Goal: Task Accomplishment & Management: Complete application form

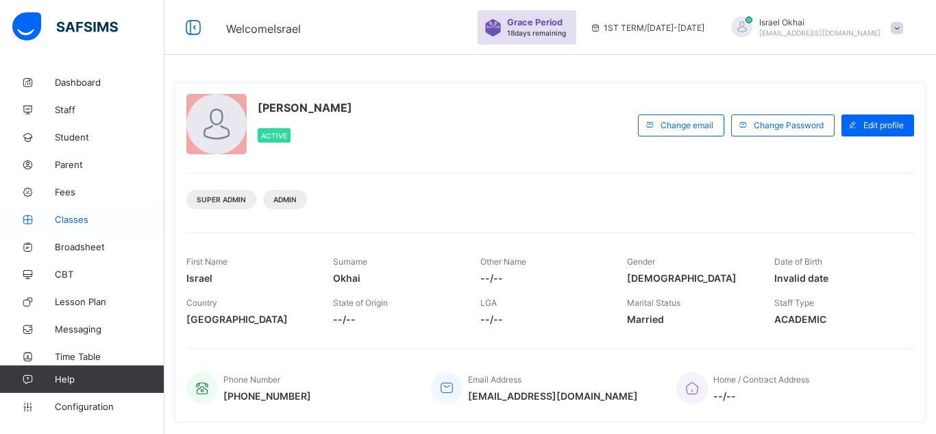
click at [69, 219] on span "Classes" at bounding box center [110, 219] width 110 height 11
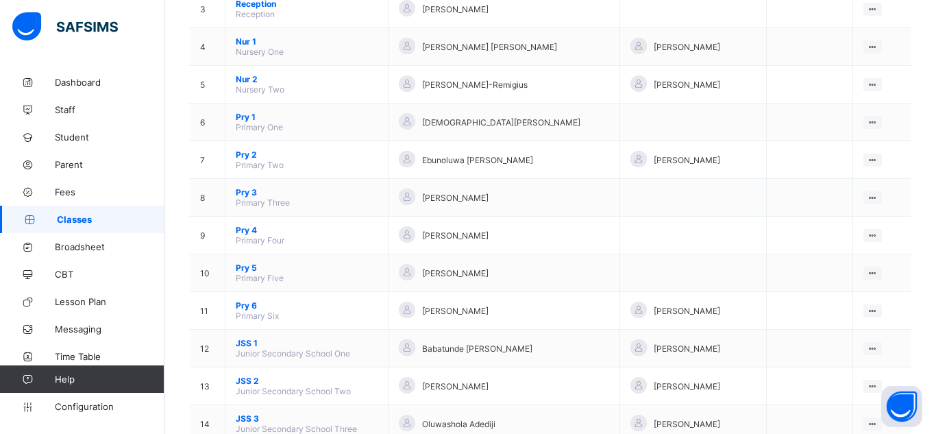
scroll to position [247, 0]
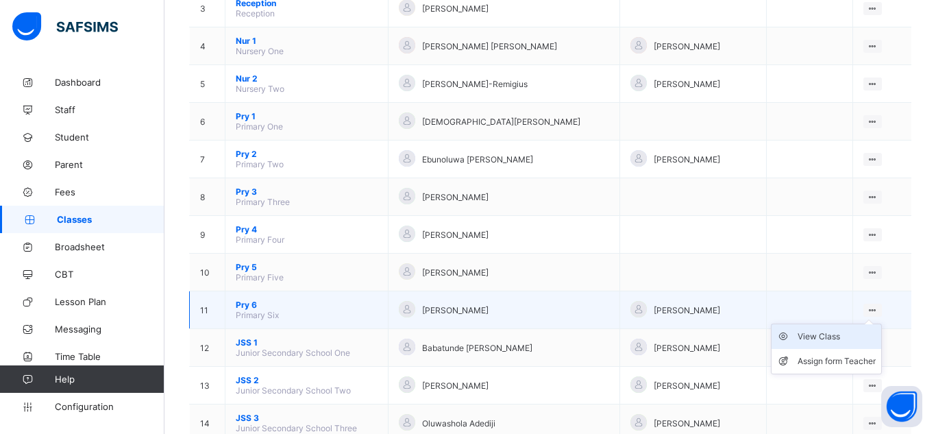
click at [828, 335] on div "View Class" at bounding box center [837, 337] width 78 height 14
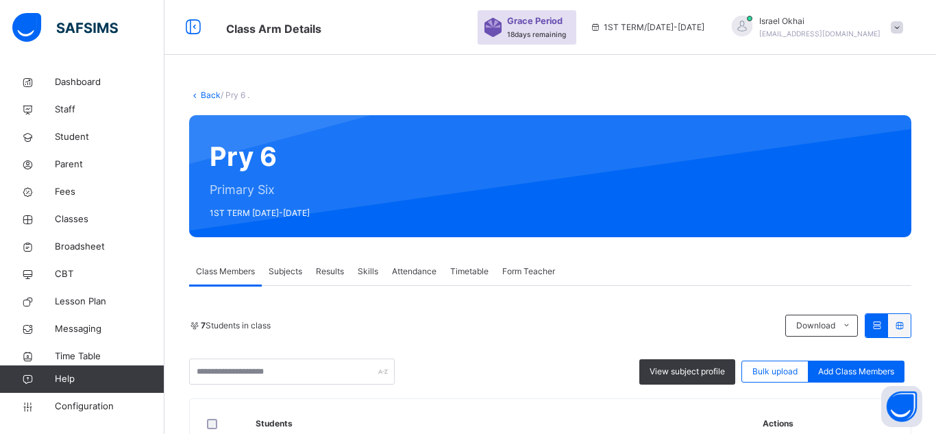
drag, startPoint x: 935, startPoint y: 258, endPoint x: 935, endPoint y: 283, distance: 25.4
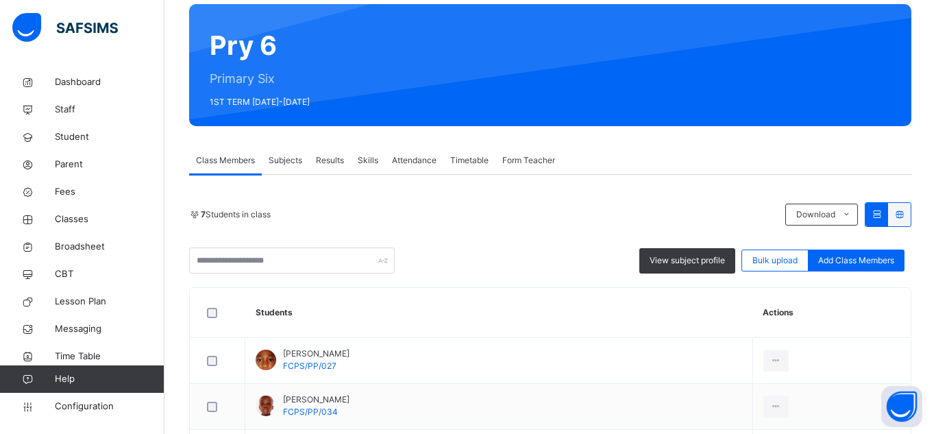
scroll to position [110, 0]
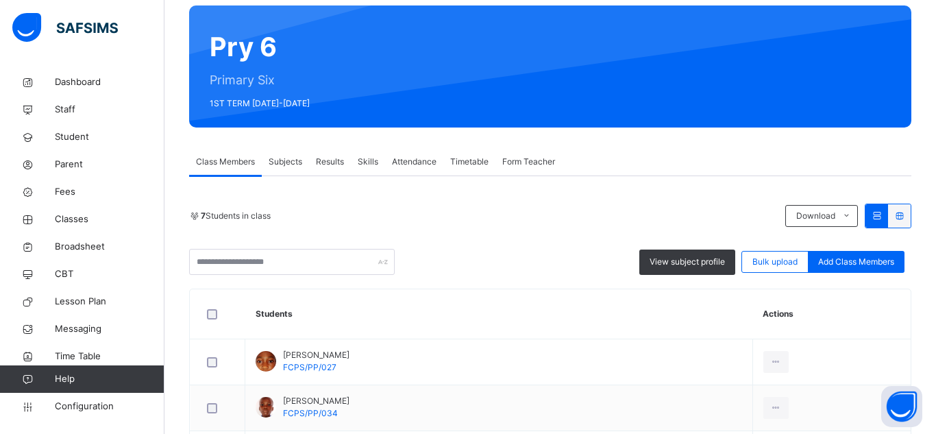
click at [412, 157] on span "Attendance" at bounding box center [414, 162] width 45 height 12
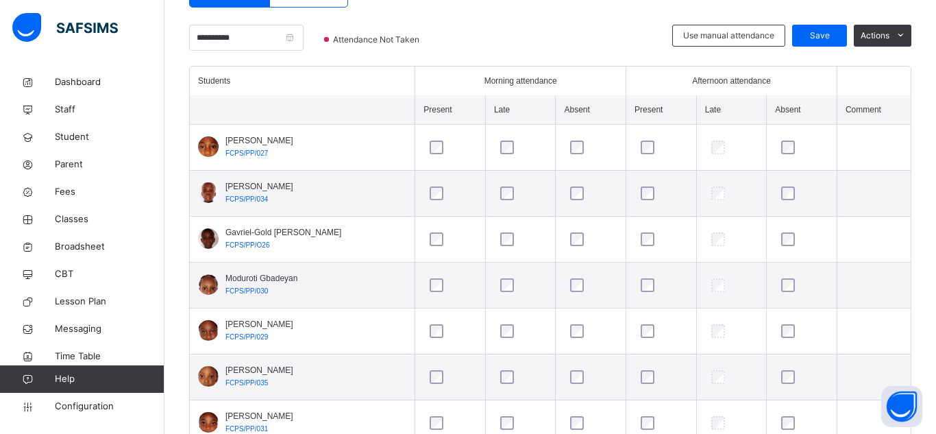
scroll to position [325, 0]
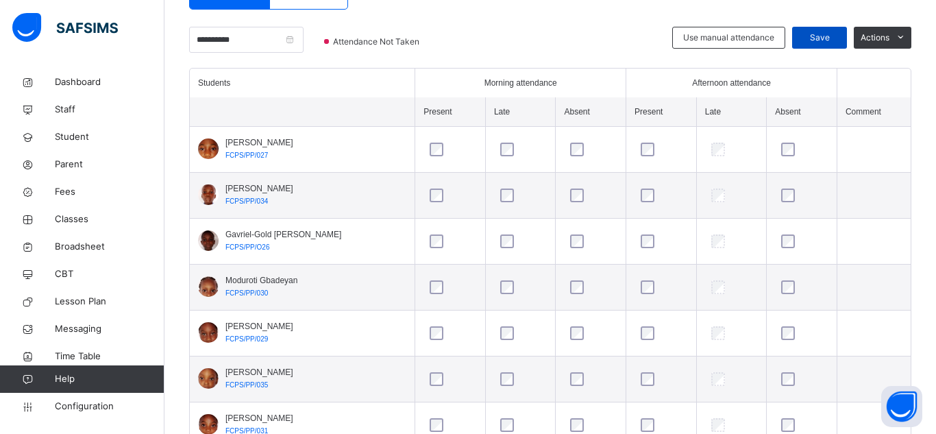
click at [815, 39] on span "Save" at bounding box center [819, 38] width 34 height 12
click at [269, 38] on input "**********" at bounding box center [246, 40] width 114 height 26
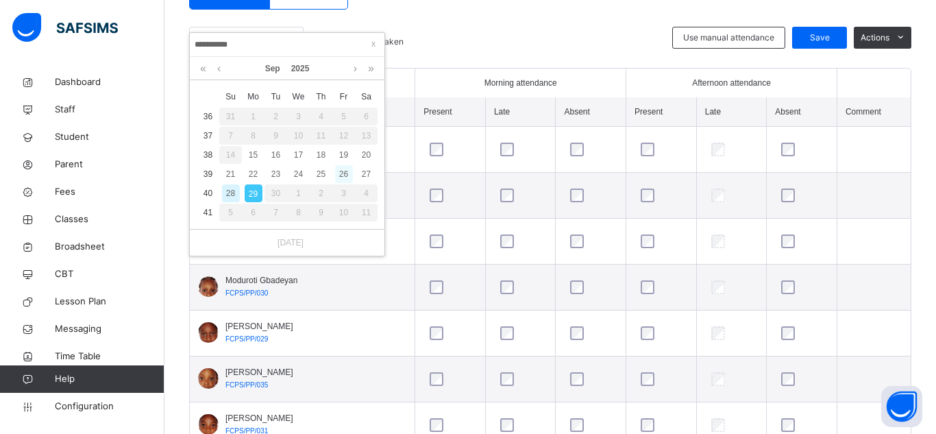
click at [345, 176] on div "26" at bounding box center [344, 174] width 18 height 18
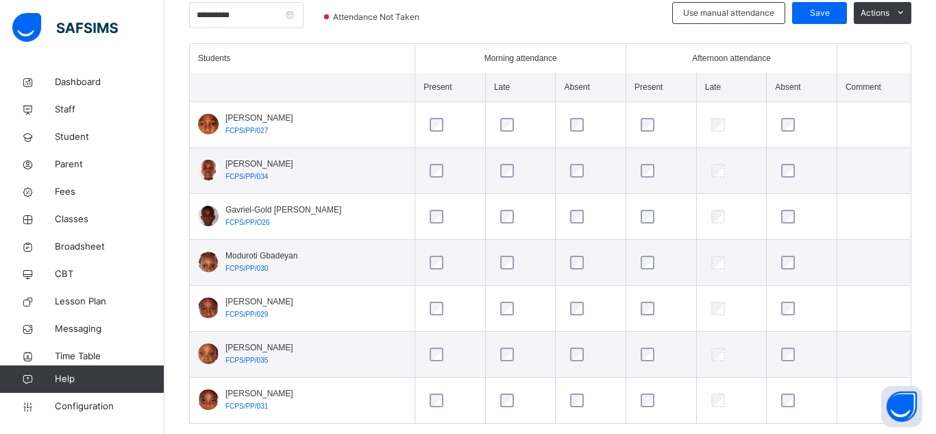
scroll to position [323, 0]
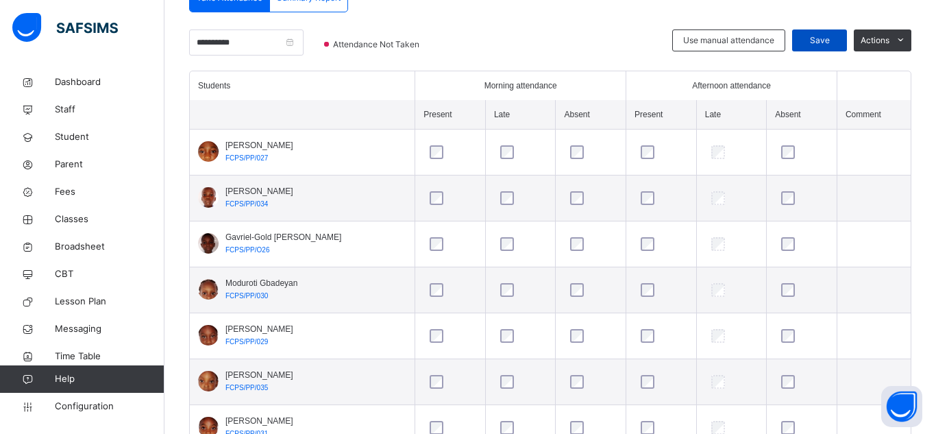
click at [808, 39] on span "Save" at bounding box center [819, 40] width 34 height 12
click at [245, 40] on input "**********" at bounding box center [246, 42] width 114 height 26
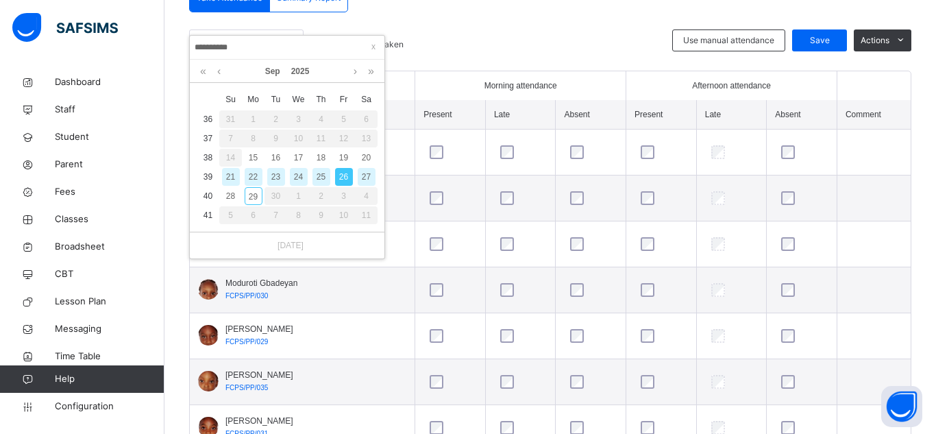
click at [318, 175] on div "25" at bounding box center [321, 177] width 18 height 18
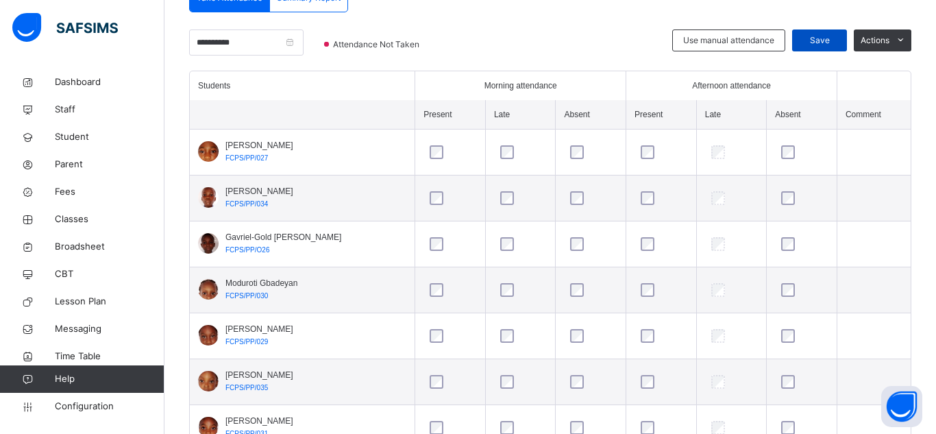
click at [818, 42] on span "Save" at bounding box center [819, 40] width 34 height 12
click at [247, 48] on input "**********" at bounding box center [246, 42] width 114 height 26
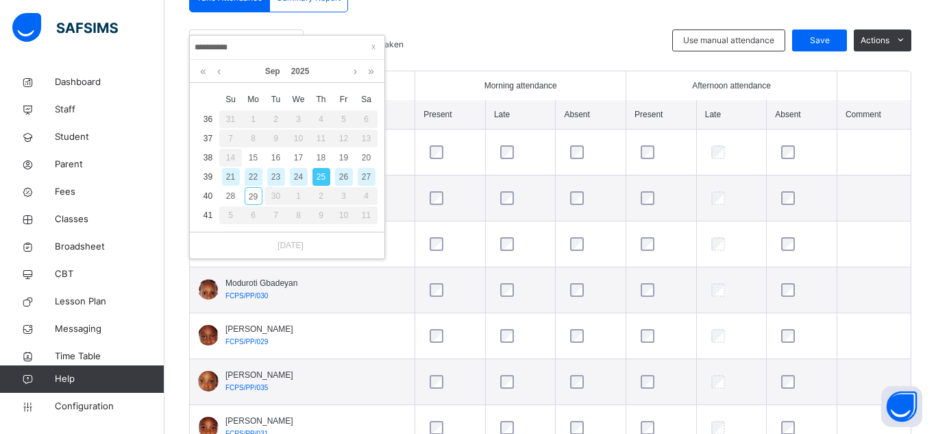
click at [299, 173] on div "24" at bounding box center [299, 177] width 18 height 18
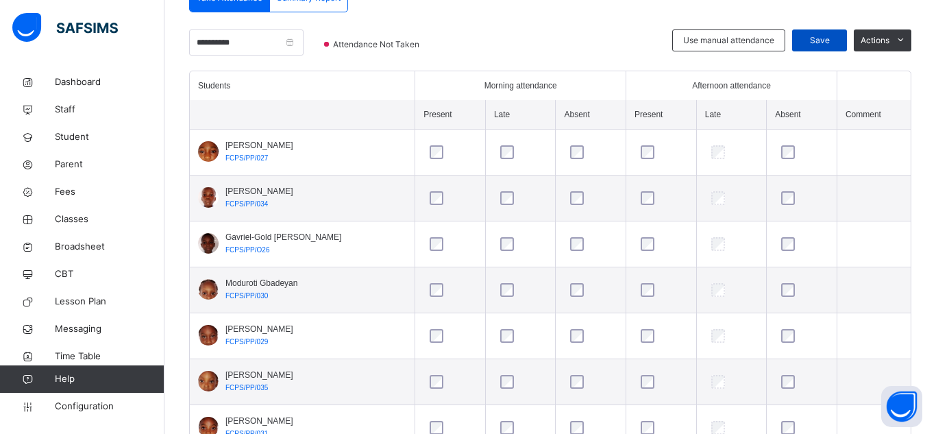
click at [821, 34] on span "Save" at bounding box center [819, 40] width 34 height 12
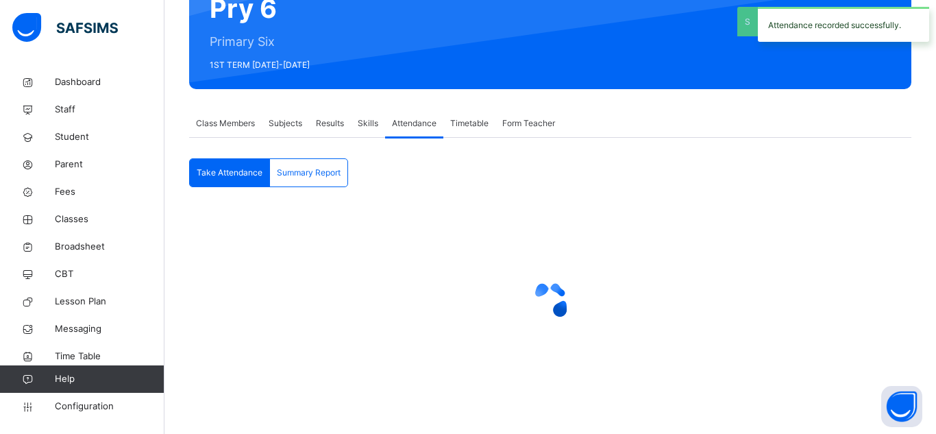
click at [230, 167] on span "Take Attendance" at bounding box center [230, 173] width 66 height 12
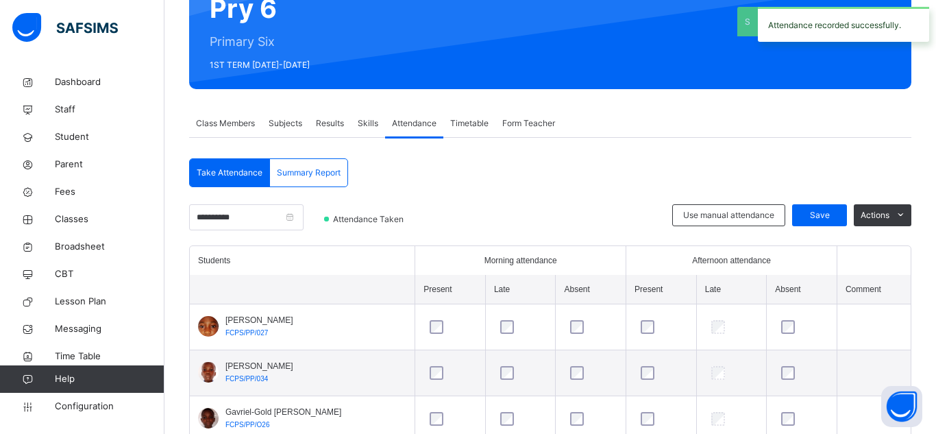
scroll to position [323, 0]
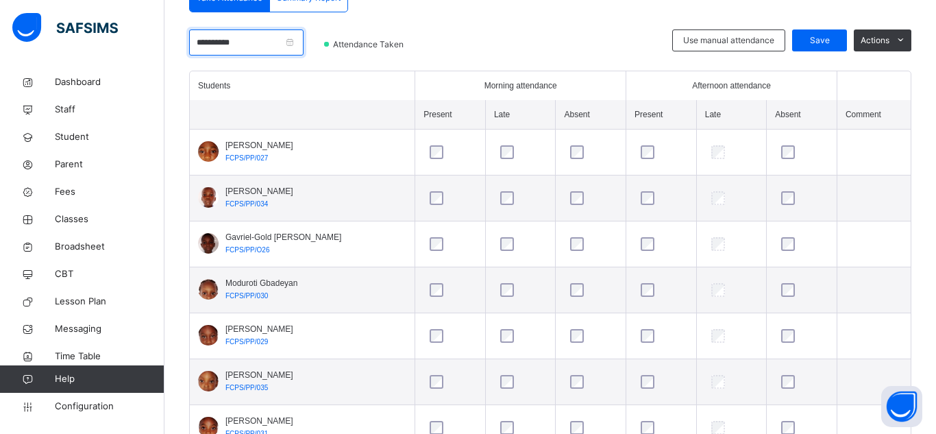
click at [255, 47] on input "**********" at bounding box center [246, 42] width 114 height 26
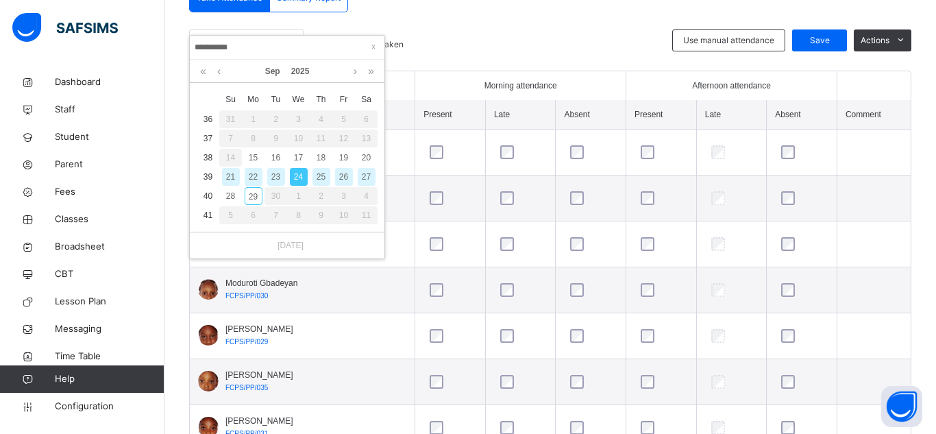
click at [275, 170] on div "23" at bounding box center [276, 177] width 18 height 18
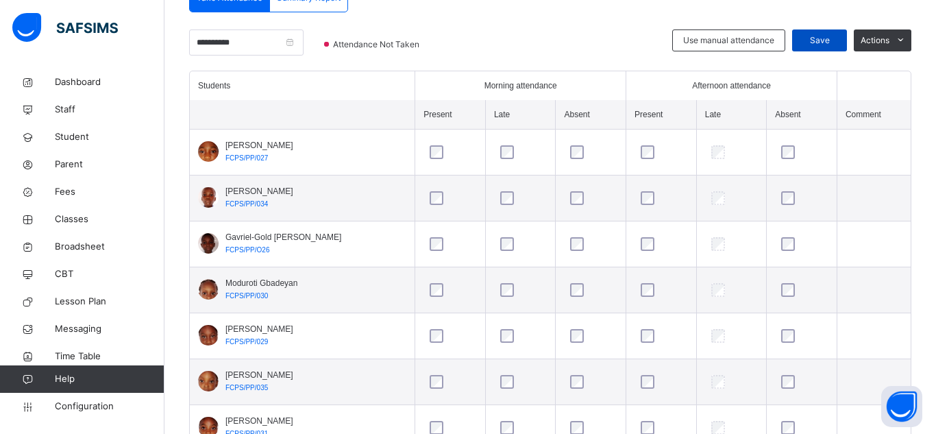
click at [826, 46] on span "Save" at bounding box center [819, 40] width 34 height 12
click at [244, 39] on input "**********" at bounding box center [246, 42] width 114 height 26
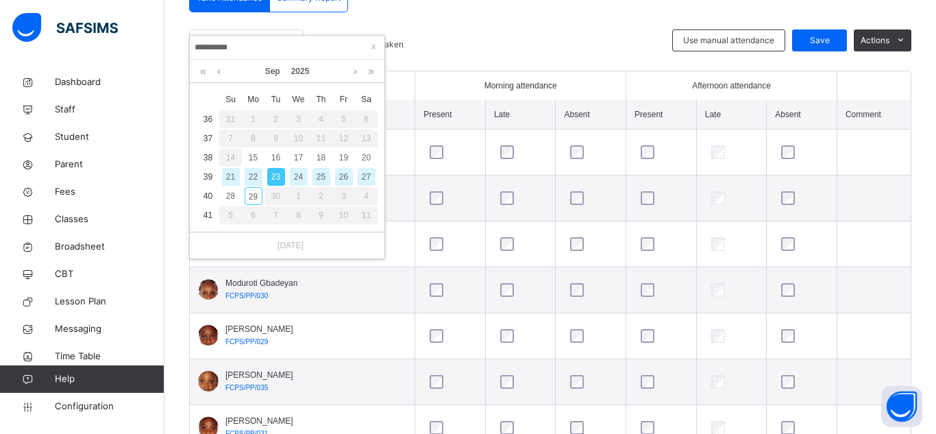
click at [253, 171] on div "22" at bounding box center [254, 177] width 18 height 18
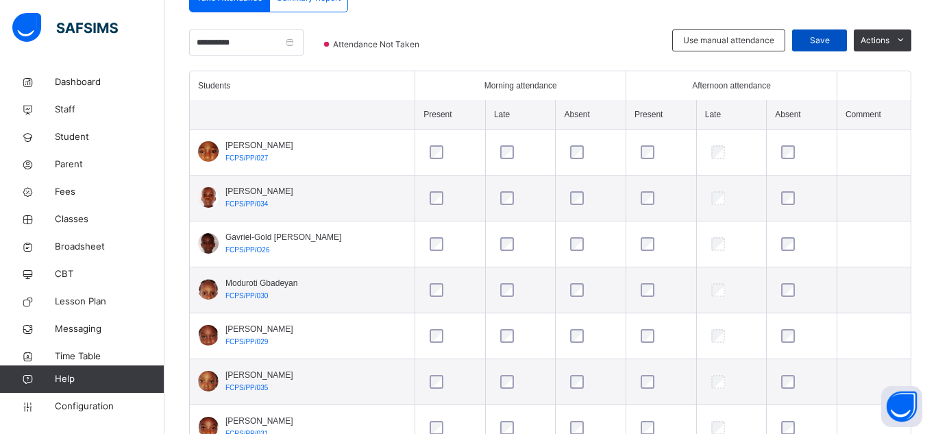
click at [813, 45] on span "Save" at bounding box center [819, 40] width 34 height 12
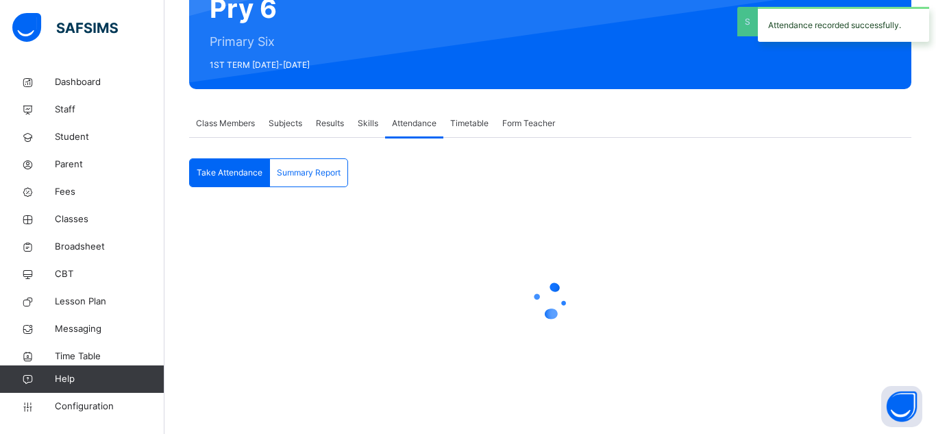
scroll to position [148, 0]
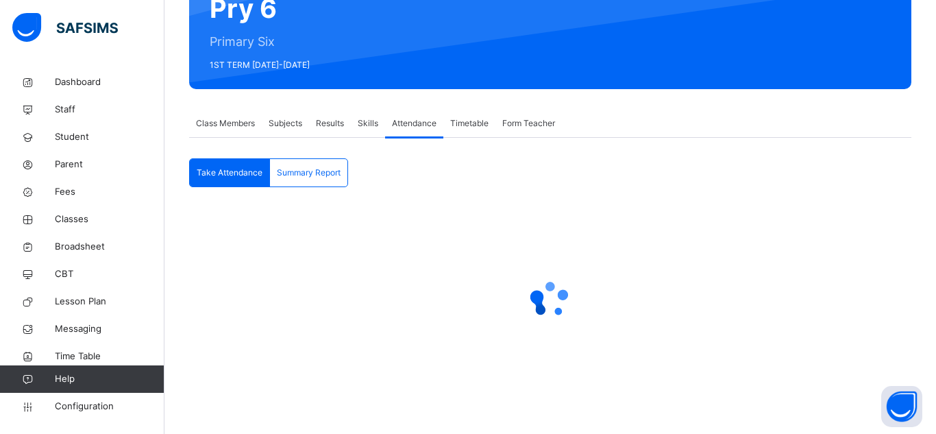
click at [293, 179] on div "Summary Report" at bounding box center [308, 172] width 77 height 27
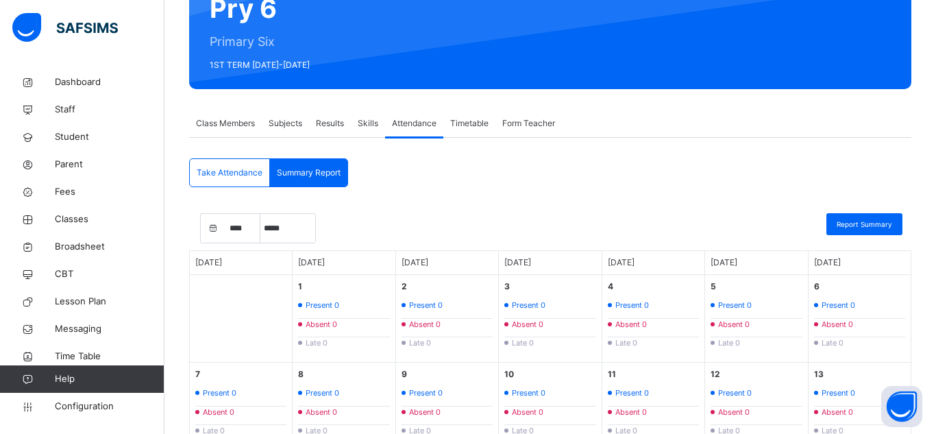
scroll to position [323, 0]
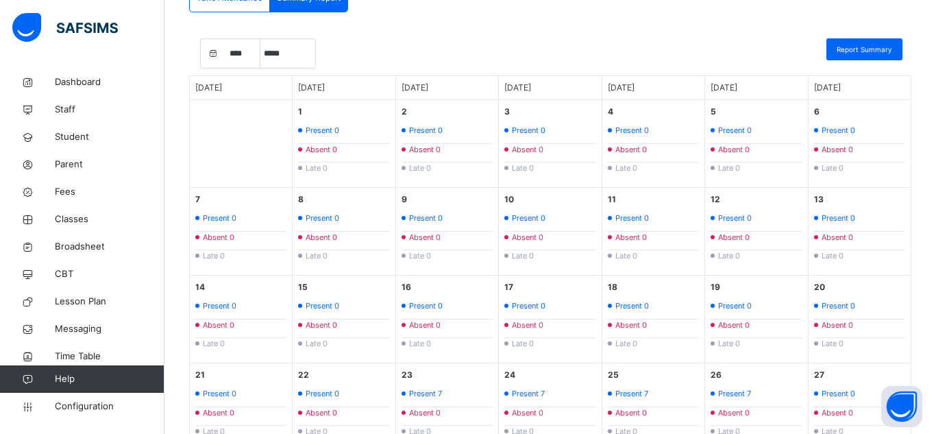
select select "****"
select select "*"
select select "****"
select select "*"
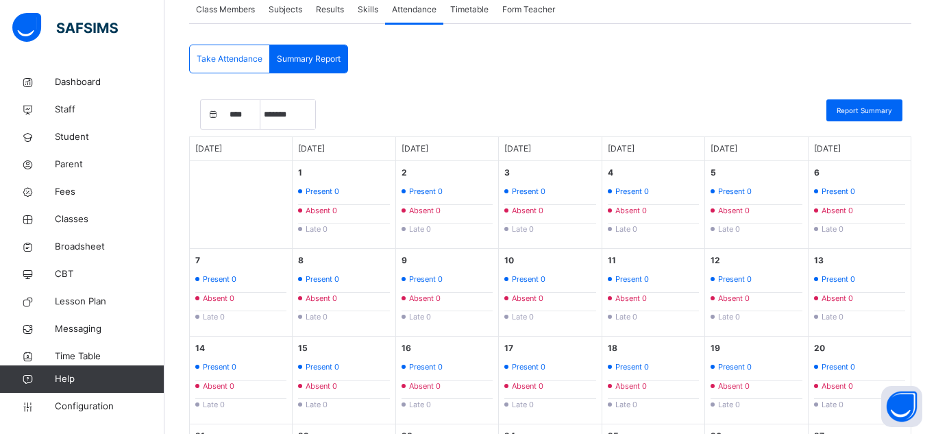
scroll to position [241, 0]
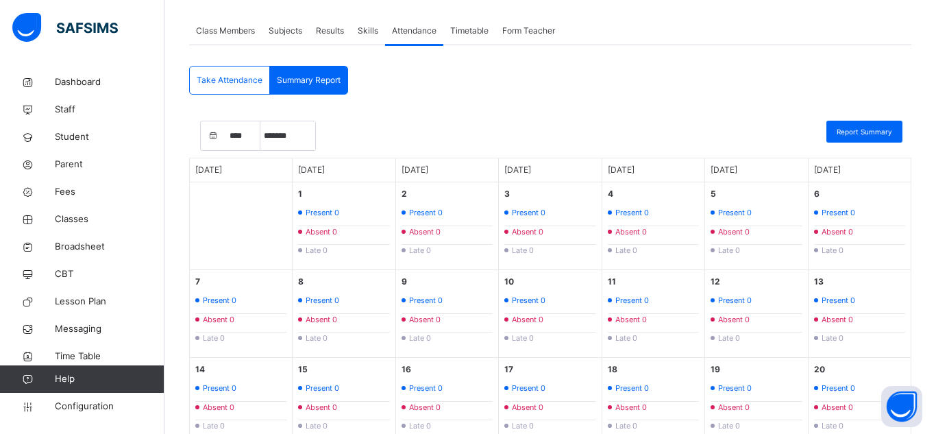
click at [245, 75] on span "Take Attendance" at bounding box center [230, 80] width 66 height 12
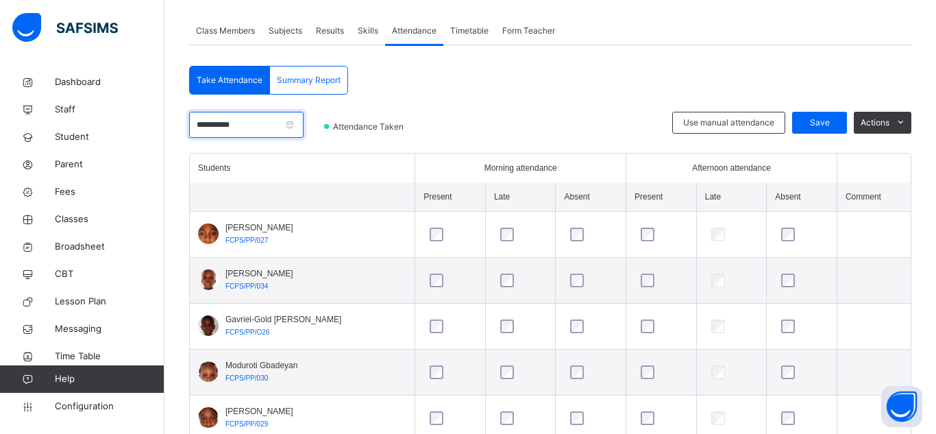
click at [241, 127] on input "**********" at bounding box center [246, 125] width 114 height 26
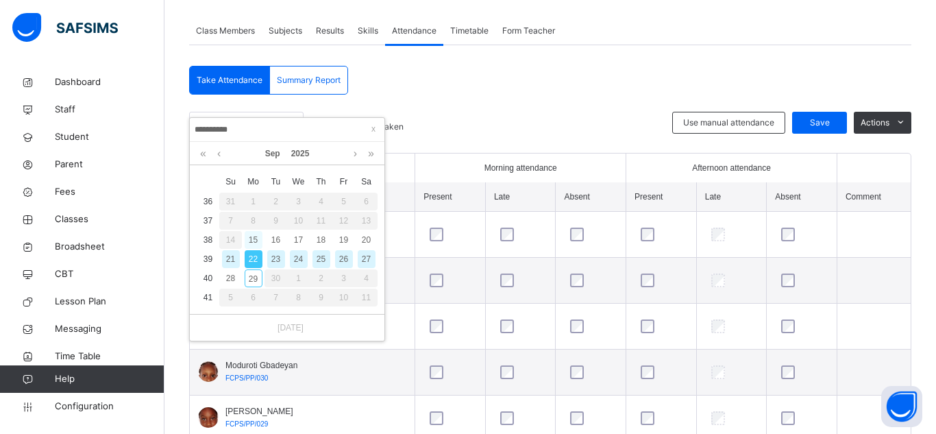
click at [253, 236] on div "15" at bounding box center [254, 240] width 18 height 18
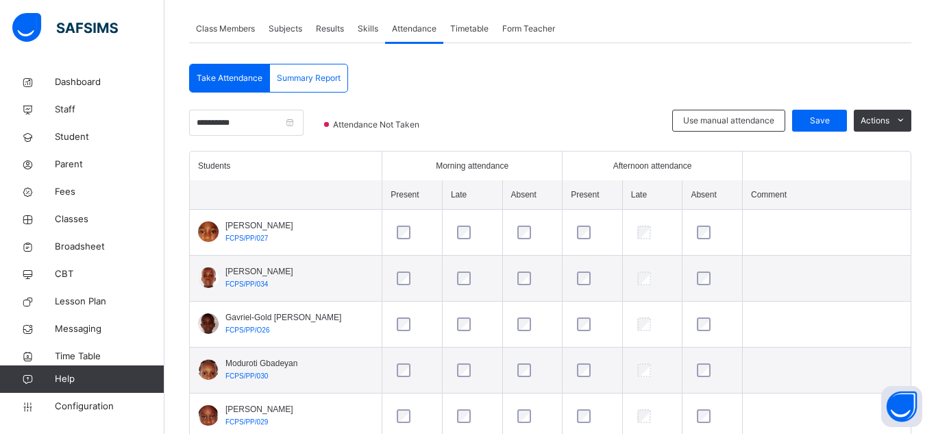
scroll to position [213, 0]
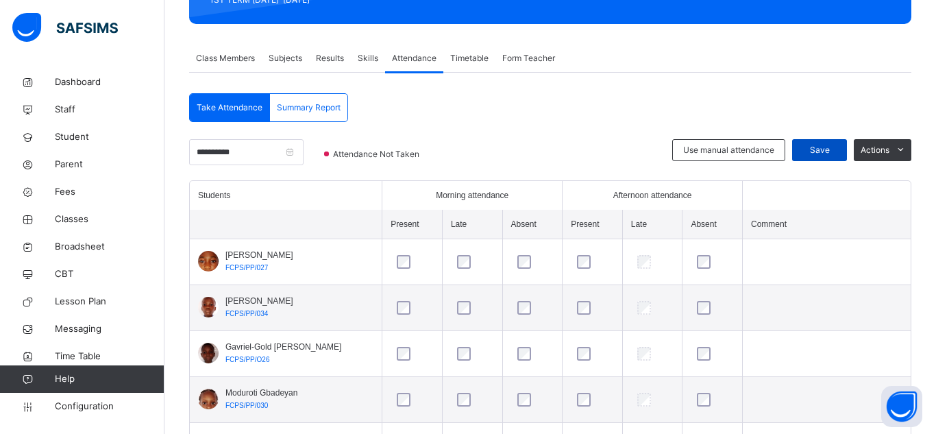
click at [833, 140] on div "Save" at bounding box center [819, 150] width 55 height 22
click at [809, 146] on span "Save" at bounding box center [819, 150] width 34 height 12
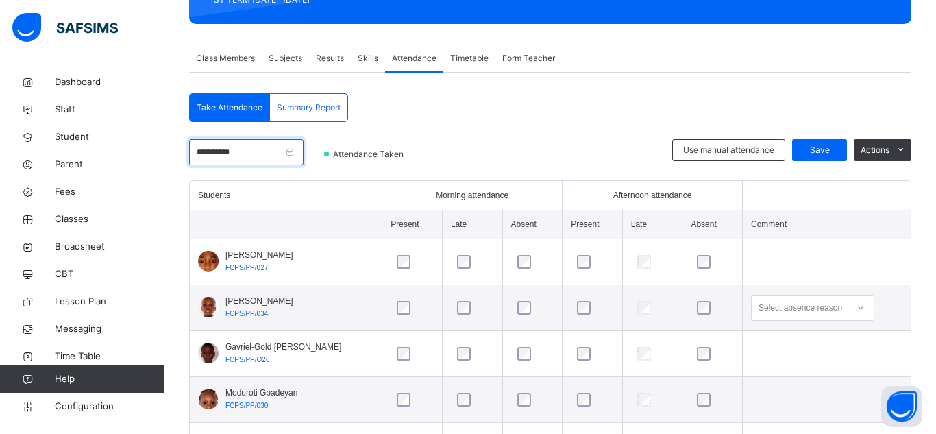
click at [217, 150] on input "**********" at bounding box center [246, 152] width 114 height 26
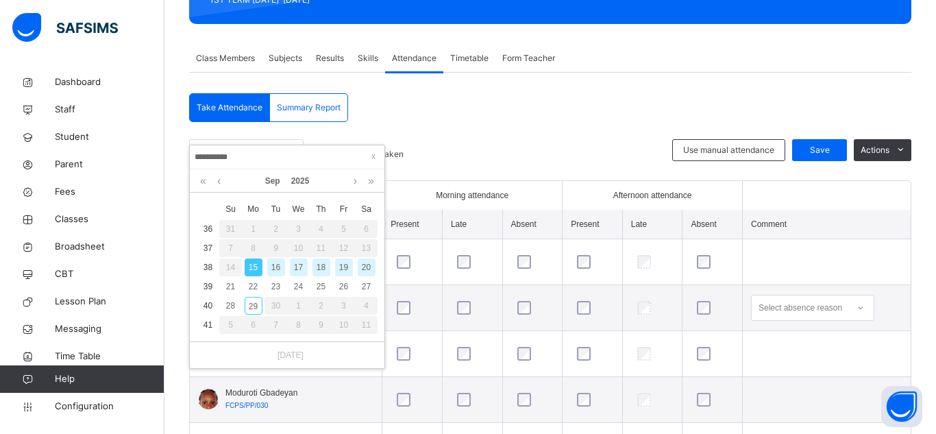
click at [276, 267] on div "16" at bounding box center [276, 267] width 18 height 18
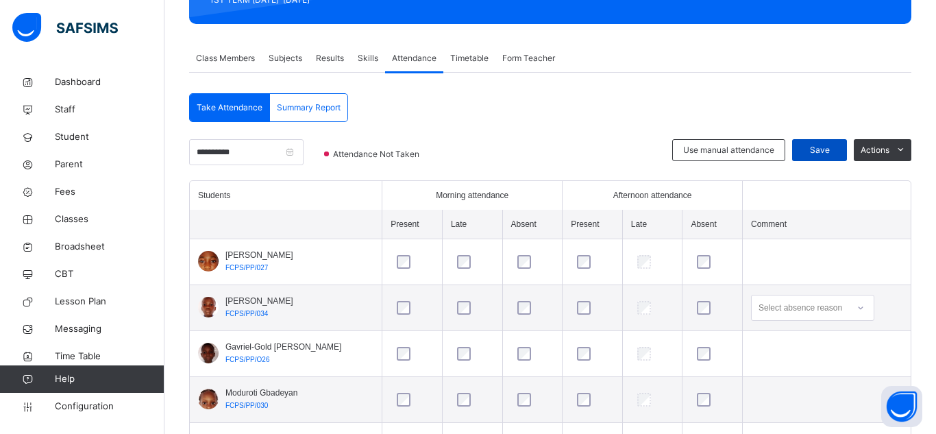
click at [826, 144] on span "Save" at bounding box center [819, 150] width 34 height 12
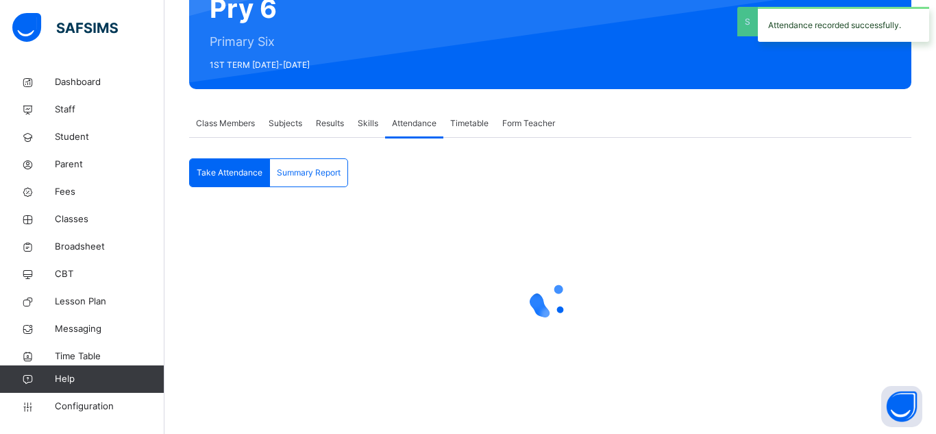
scroll to position [148, 0]
click at [205, 174] on span "Take Attendance" at bounding box center [230, 173] width 66 height 12
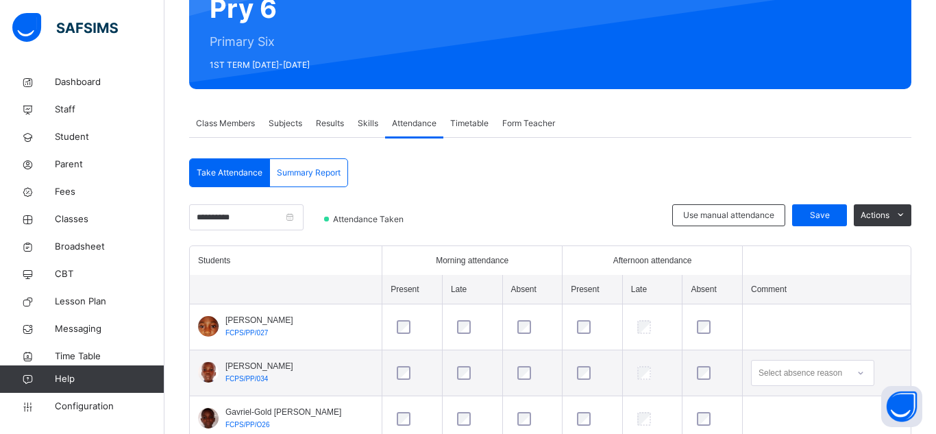
scroll to position [213, 0]
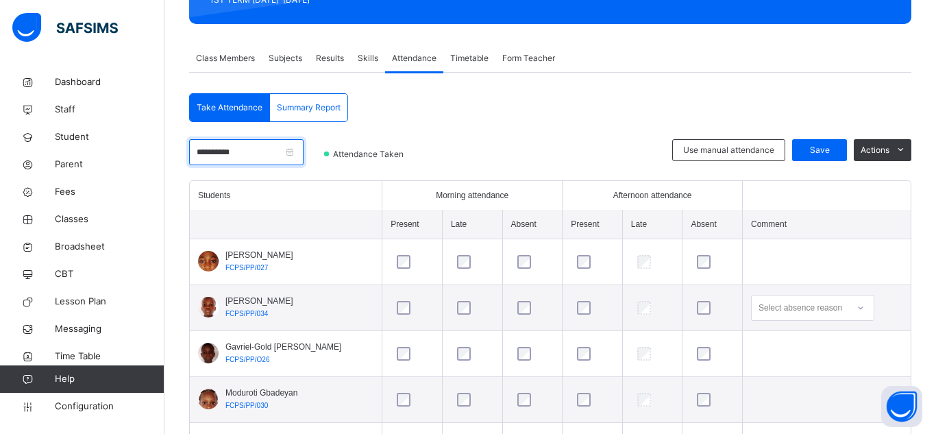
click at [226, 146] on input "**********" at bounding box center [246, 152] width 114 height 26
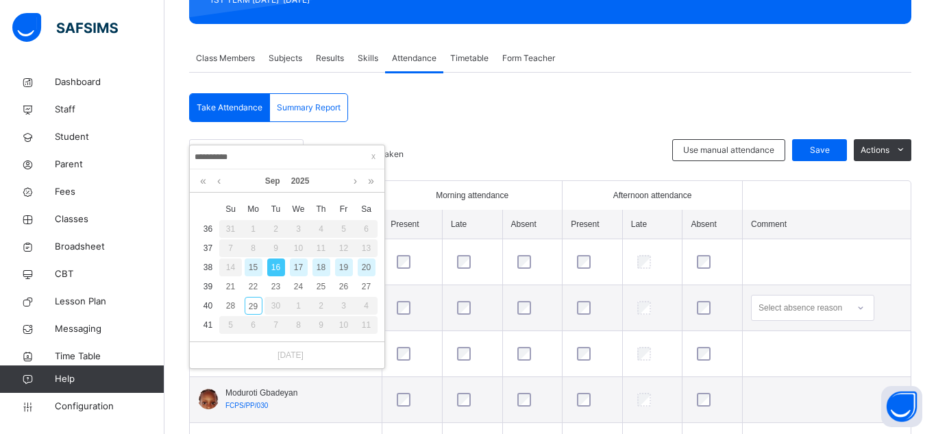
click at [256, 263] on div "15" at bounding box center [254, 267] width 18 height 18
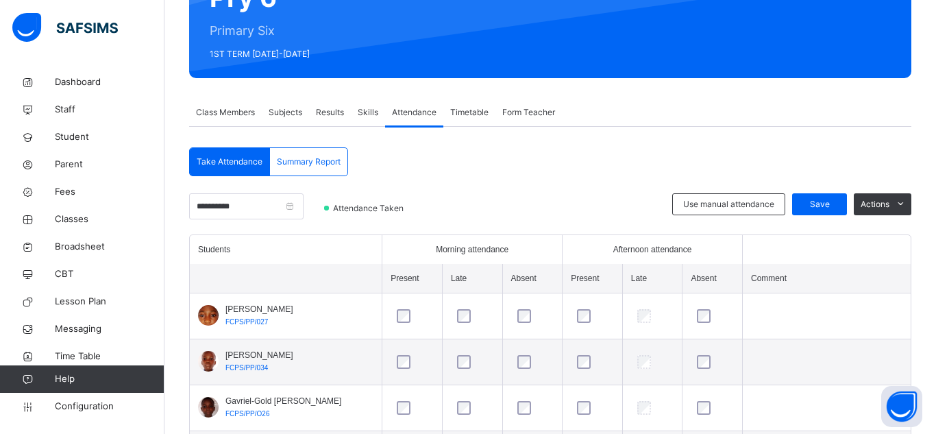
scroll to position [158, 0]
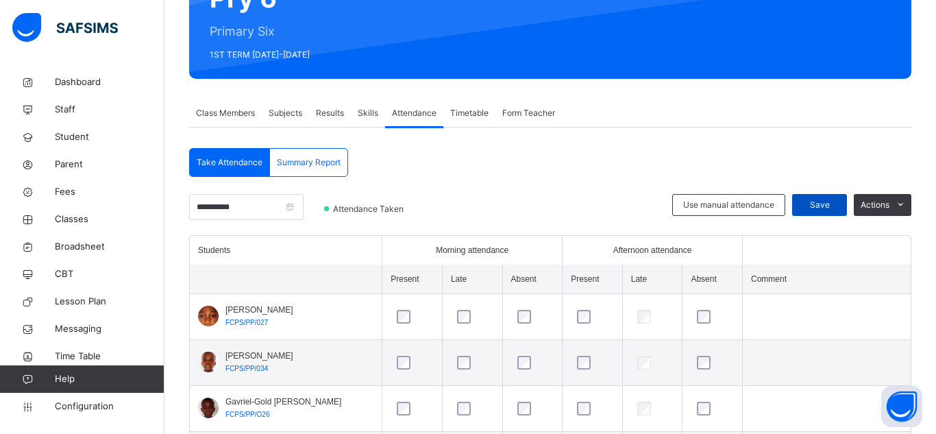
click at [833, 206] on span "Save" at bounding box center [819, 205] width 34 height 12
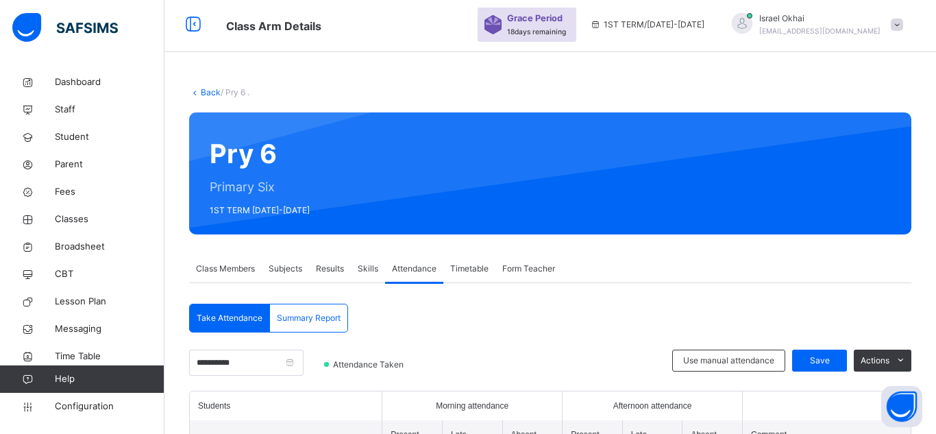
scroll to position [0, 0]
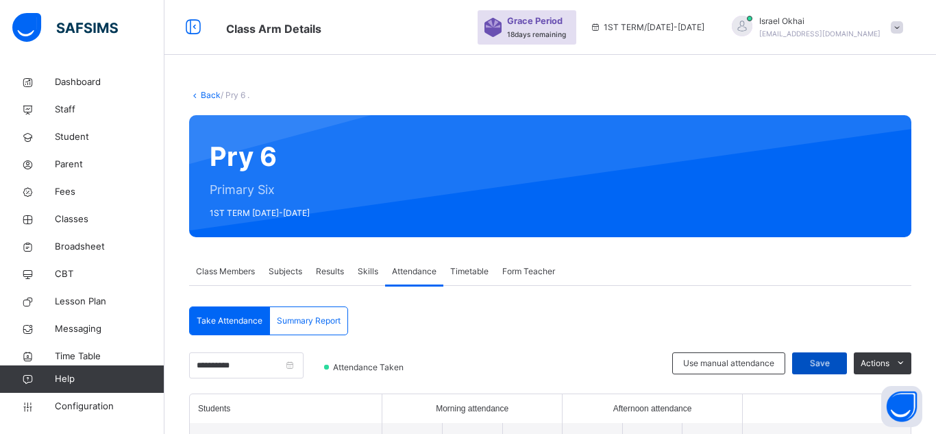
click at [832, 367] on span "Save" at bounding box center [819, 363] width 34 height 12
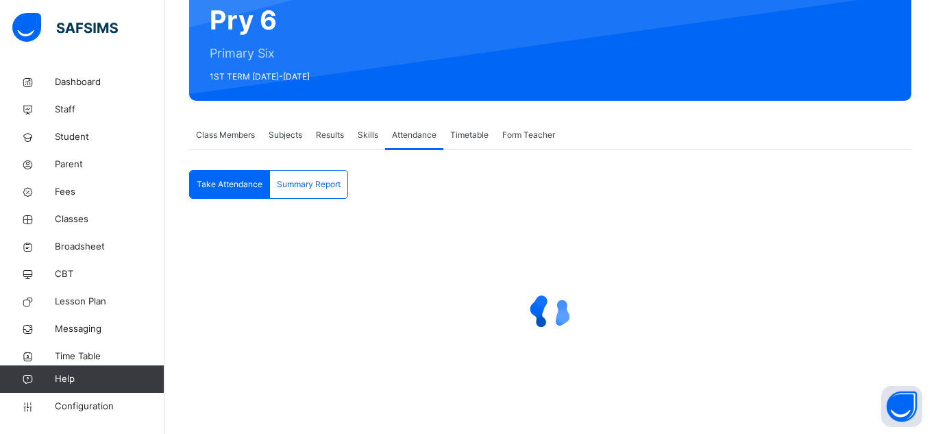
scroll to position [148, 0]
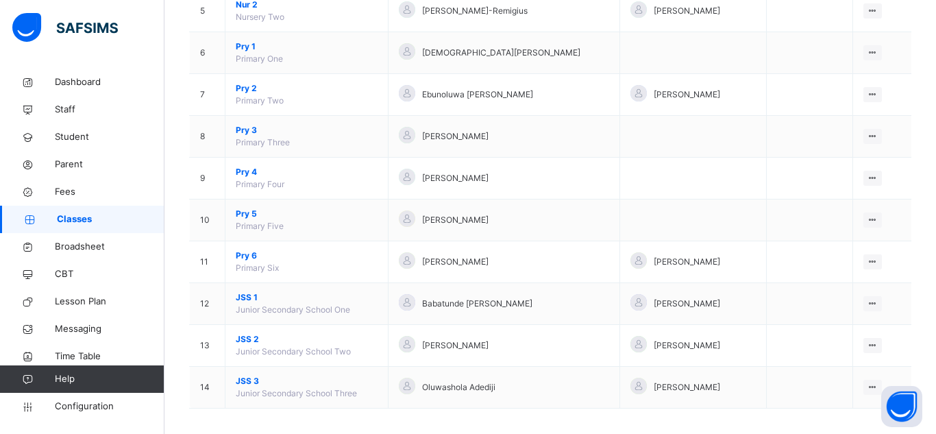
scroll to position [349, 0]
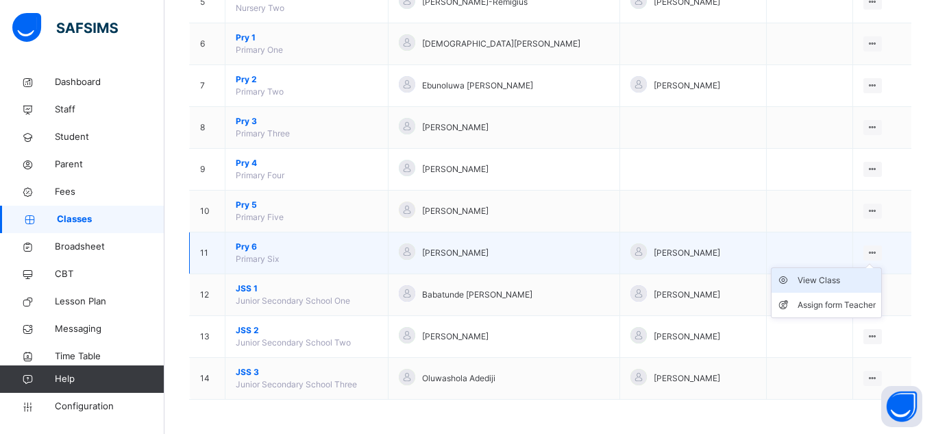
click at [830, 286] on div "View Class" at bounding box center [837, 280] width 78 height 14
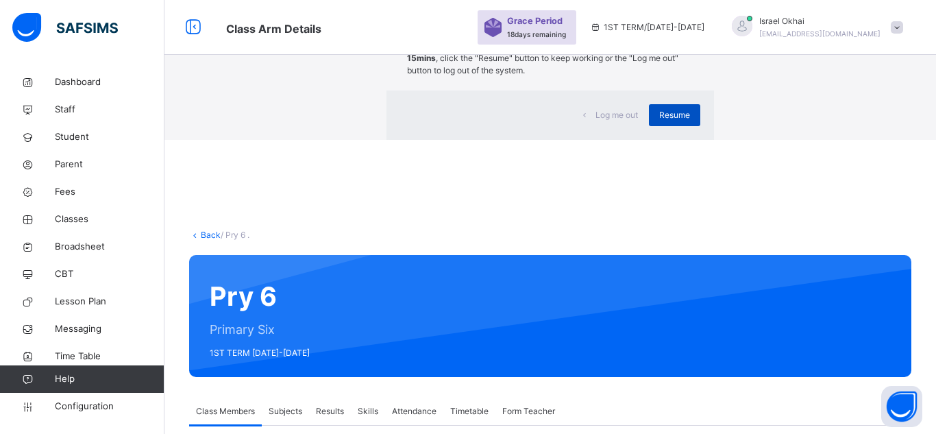
click at [649, 126] on div "Resume" at bounding box center [674, 115] width 51 height 22
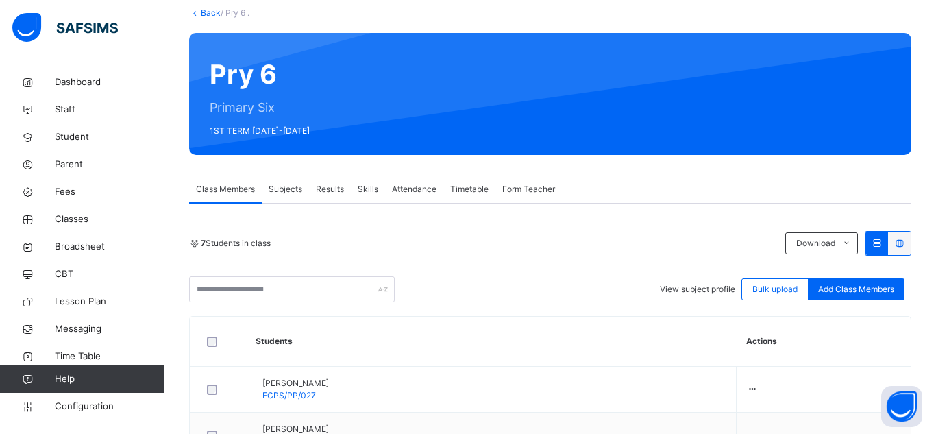
scroll to position [73, 0]
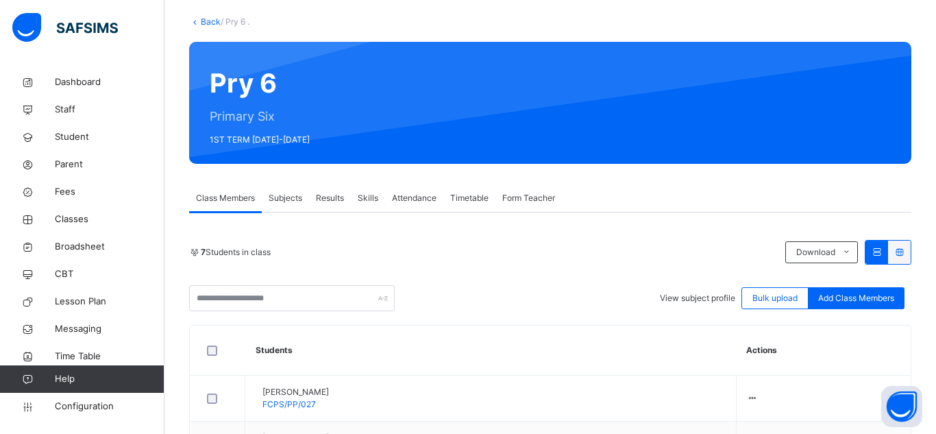
click at [411, 202] on span "Attendance" at bounding box center [414, 198] width 45 height 12
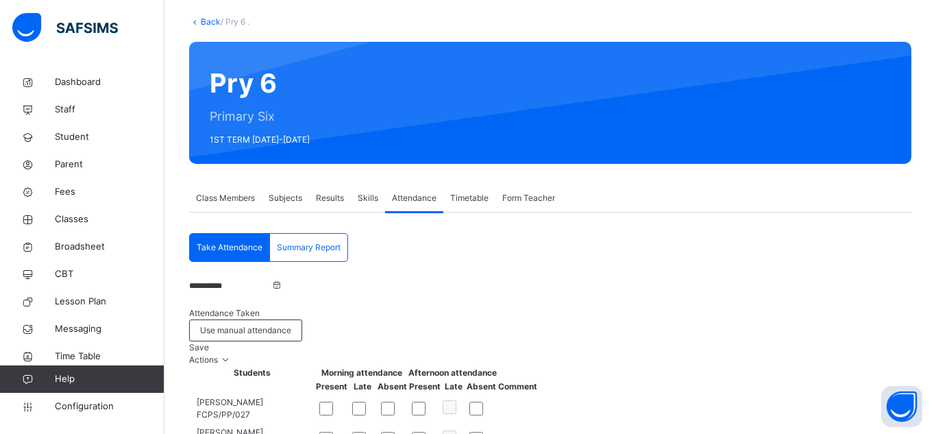
click at [251, 289] on input "**********" at bounding box center [230, 286] width 82 height 12
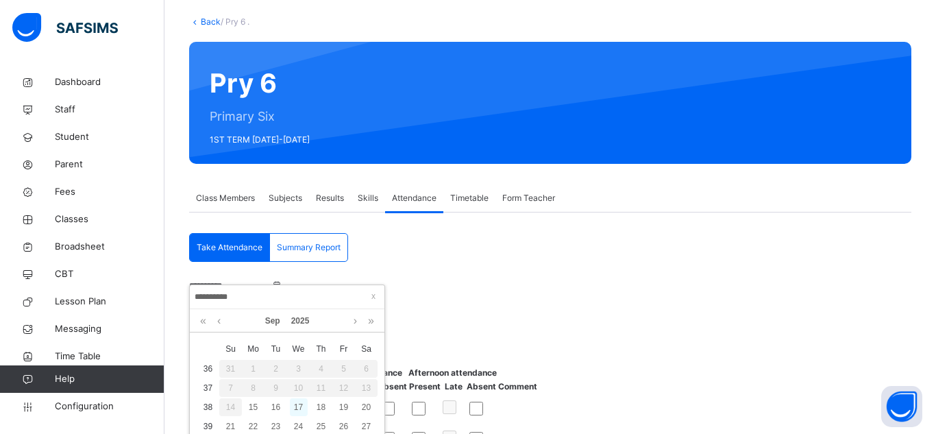
click at [299, 406] on div "17" at bounding box center [299, 407] width 18 height 18
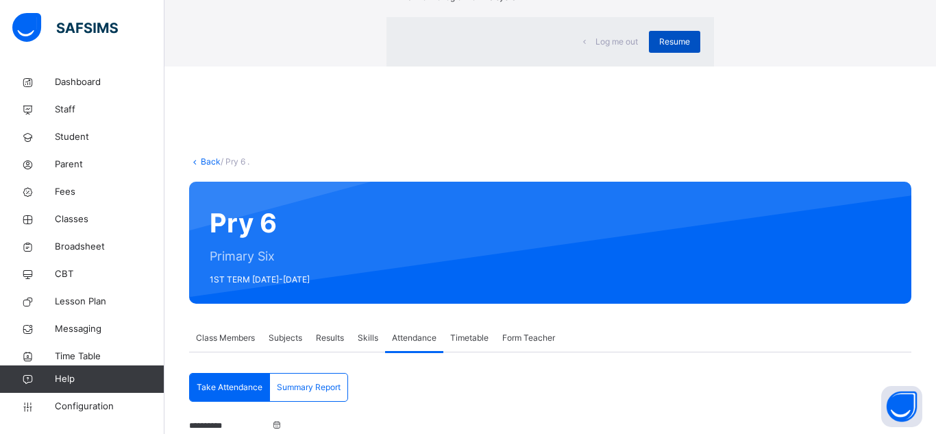
click at [659, 48] on span "Resume" at bounding box center [674, 42] width 31 height 12
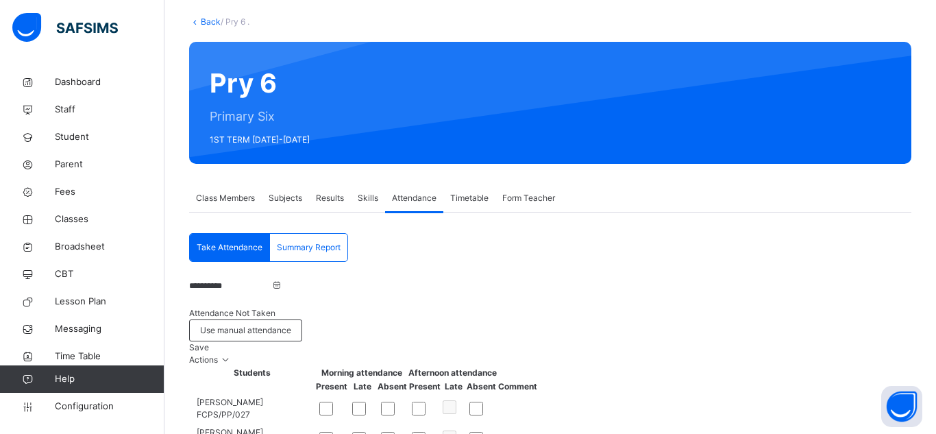
click at [837, 341] on div "Save" at bounding box center [550, 347] width 722 height 12
click at [225, 247] on span "Take Attendance" at bounding box center [230, 247] width 66 height 12
click at [260, 292] on input "**********" at bounding box center [230, 286] width 82 height 12
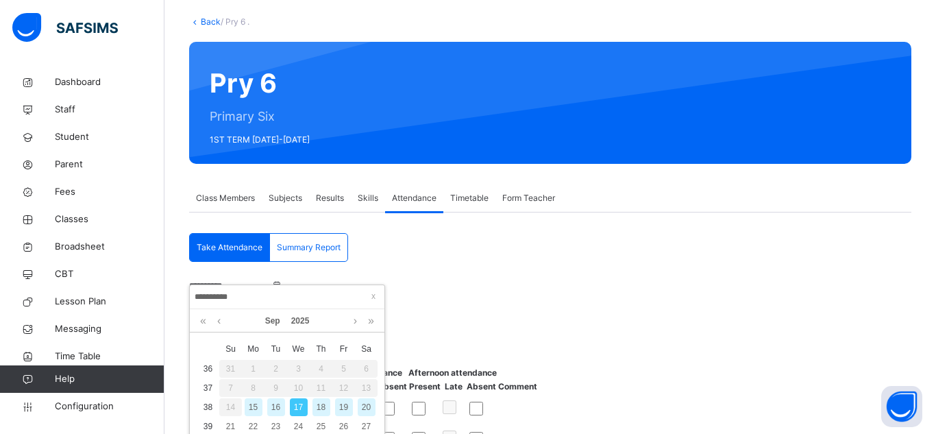
click at [321, 405] on div "18" at bounding box center [321, 407] width 18 height 18
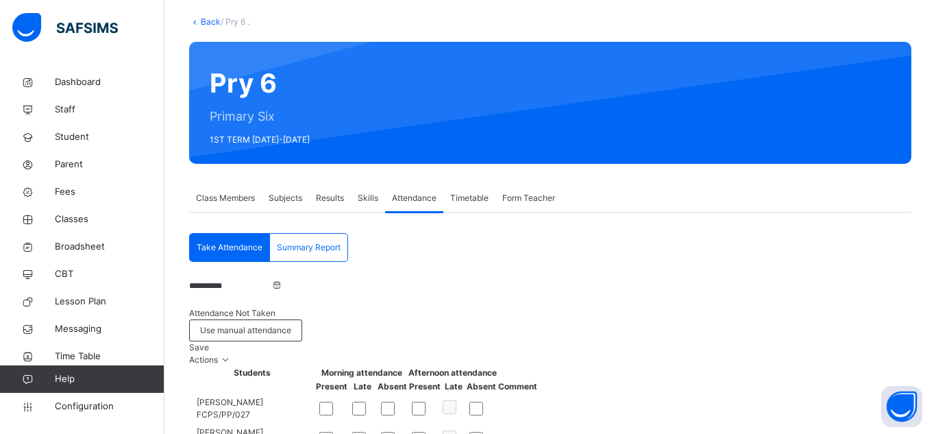
click at [209, 342] on span "Save" at bounding box center [199, 347] width 20 height 10
click at [254, 292] on input "**********" at bounding box center [230, 286] width 82 height 12
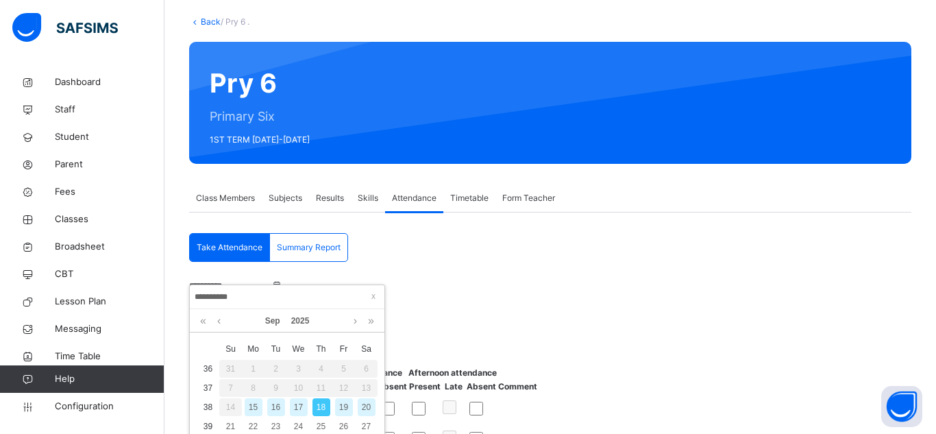
click at [341, 402] on div "19" at bounding box center [344, 407] width 18 height 18
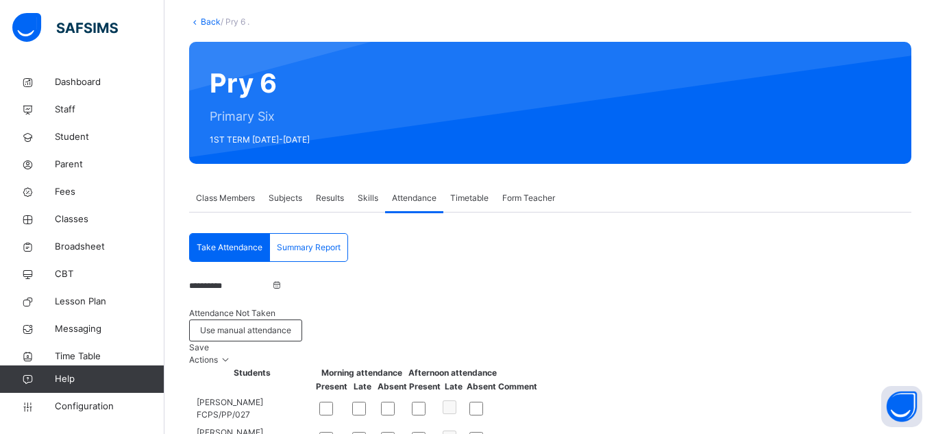
click at [209, 342] on span "Save" at bounding box center [199, 347] width 20 height 10
click at [206, 19] on link "Back" at bounding box center [211, 21] width 20 height 10
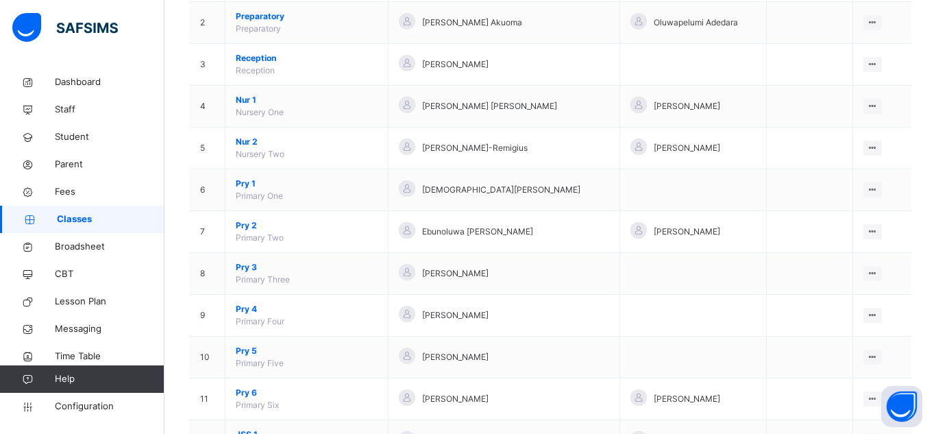
scroll to position [206, 0]
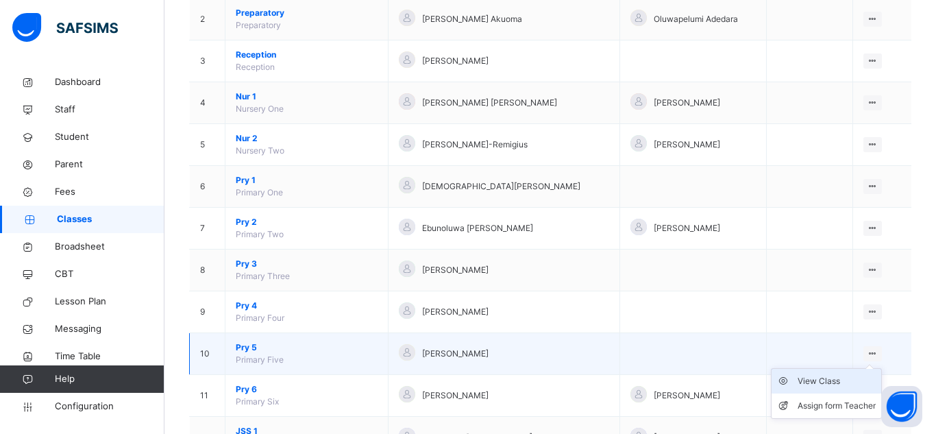
click at [831, 383] on div "View Class" at bounding box center [837, 381] width 78 height 14
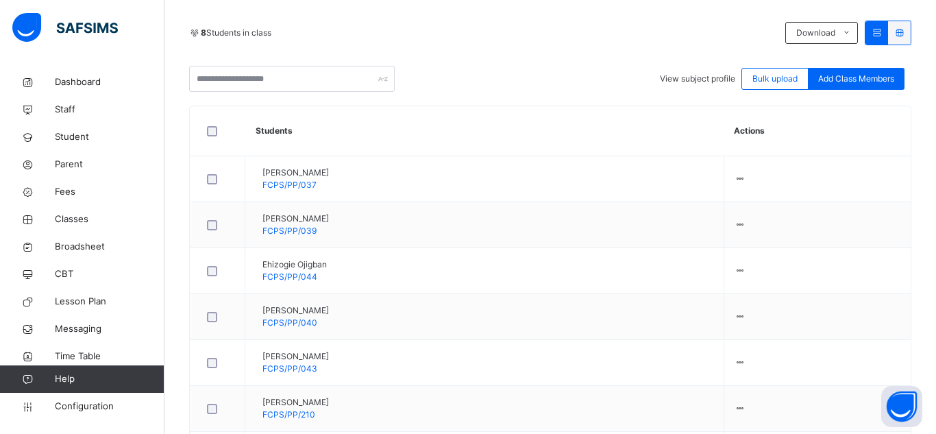
scroll to position [266, 0]
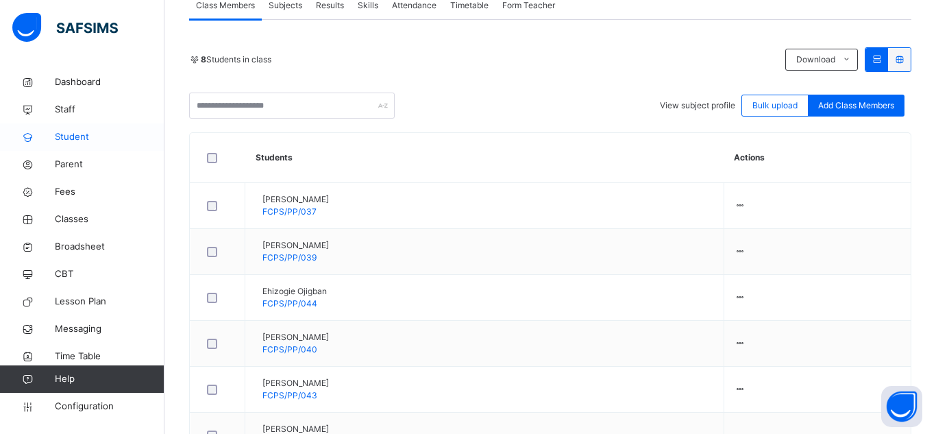
click at [71, 129] on link "Student" at bounding box center [82, 136] width 164 height 27
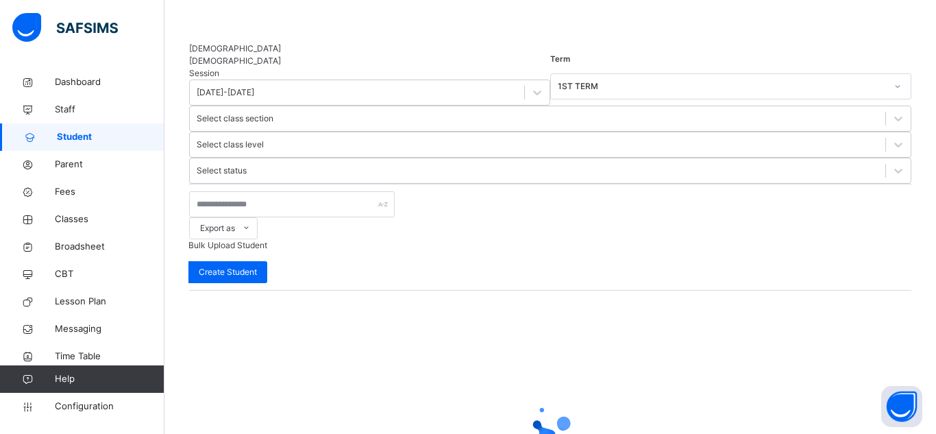
scroll to position [176, 0]
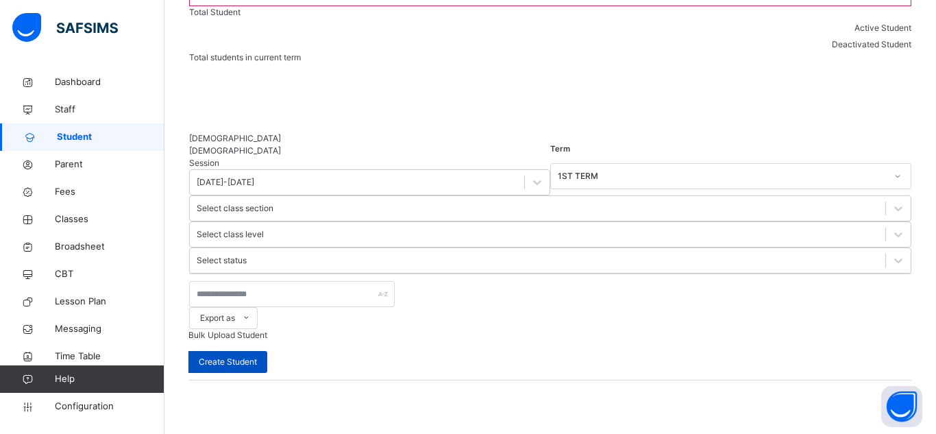
click at [267, 351] on div "Create Student" at bounding box center [227, 362] width 79 height 22
select select "**"
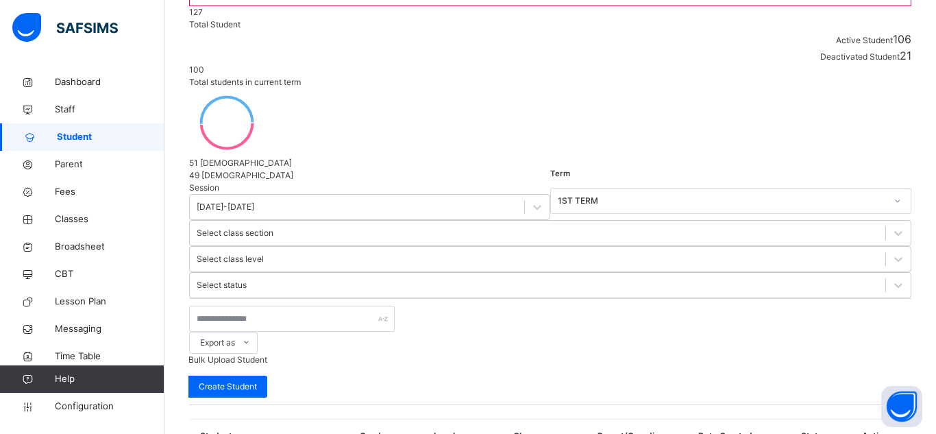
type input "**********"
type input "*****"
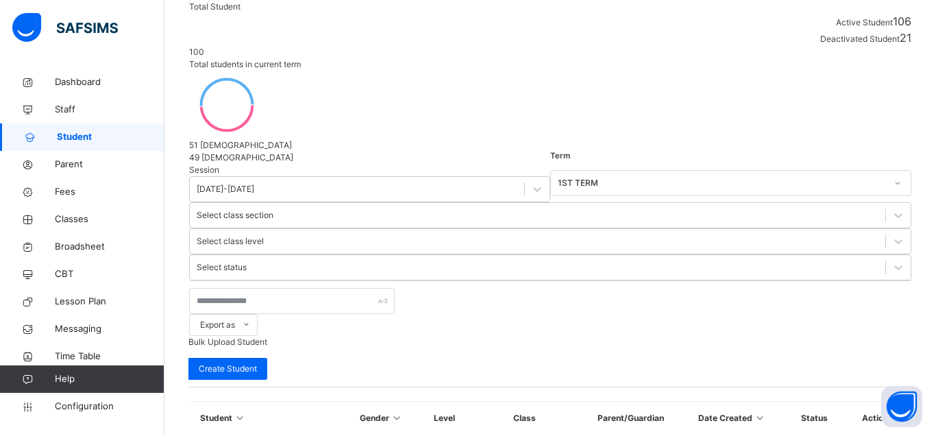
scroll to position [199, 0]
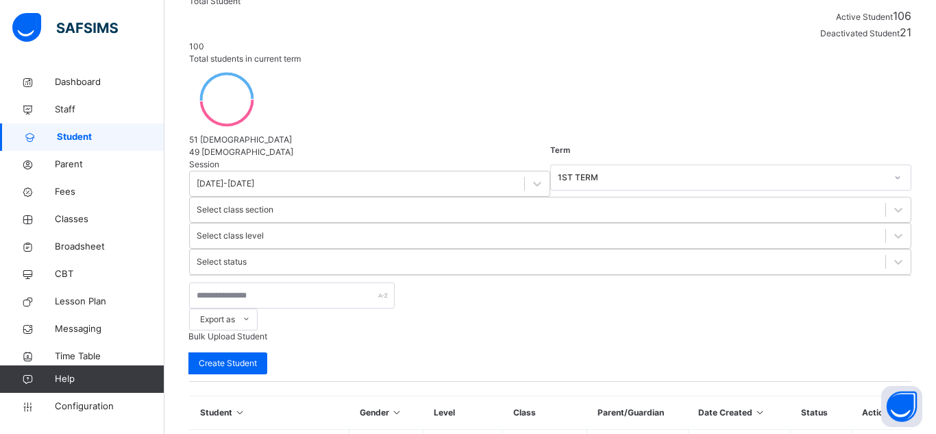
type input "*******"
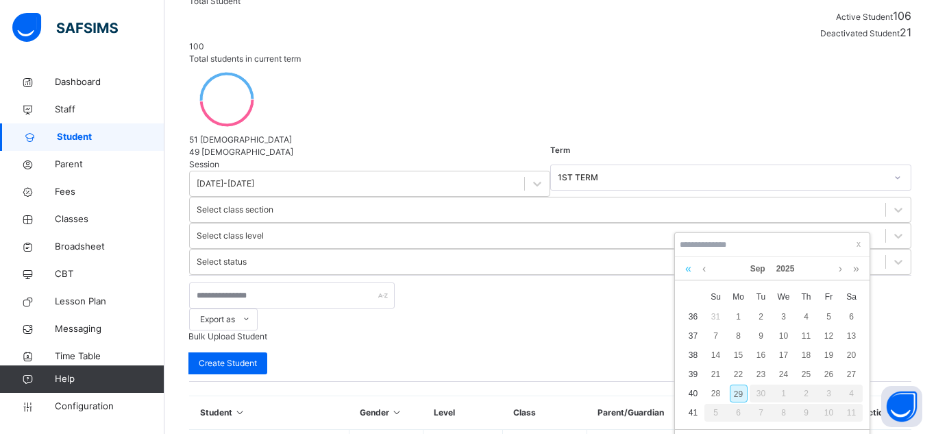
click at [690, 268] on link at bounding box center [688, 268] width 13 height 23
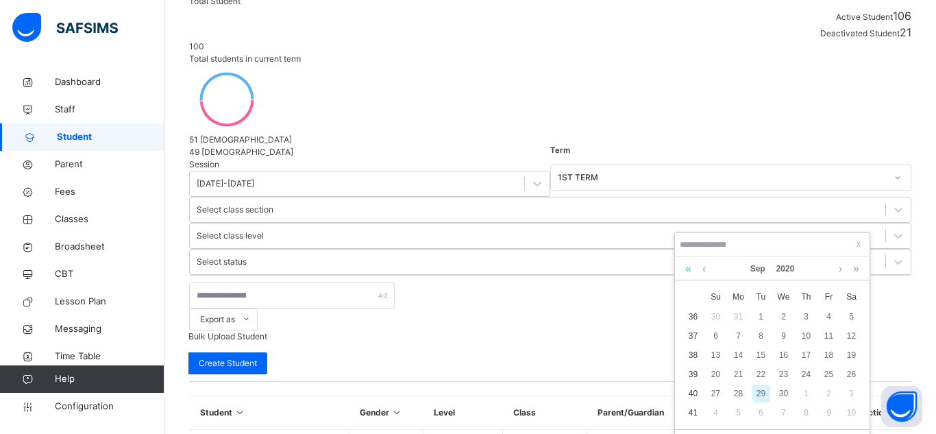
click at [690, 268] on link at bounding box center [688, 268] width 13 height 23
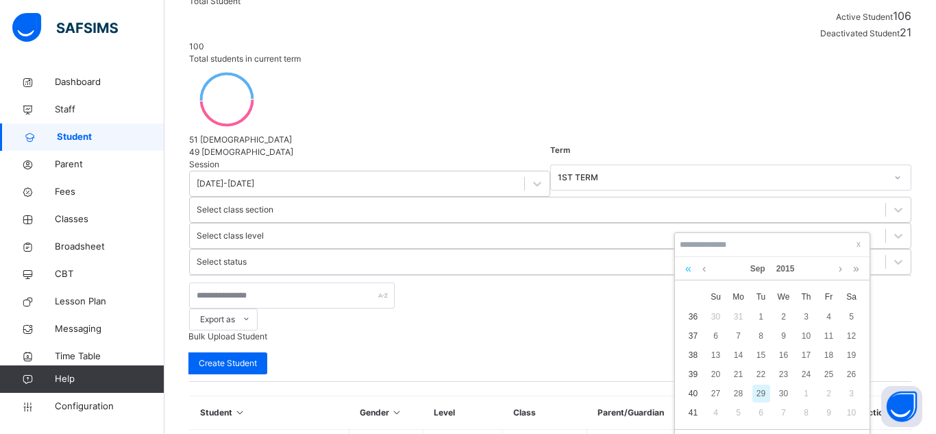
click at [690, 268] on link at bounding box center [688, 268] width 13 height 23
click at [705, 272] on link at bounding box center [704, 268] width 10 height 23
click at [826, 369] on div "25" at bounding box center [829, 374] width 18 height 18
type input "**********"
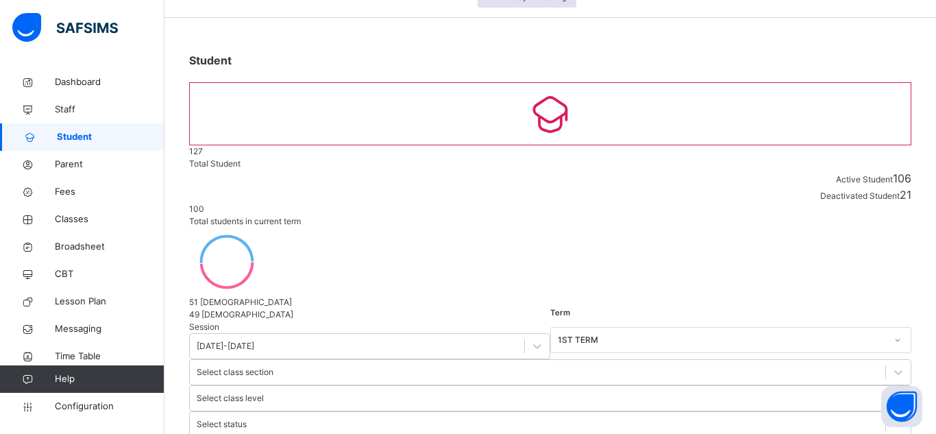
scroll to position [0, 0]
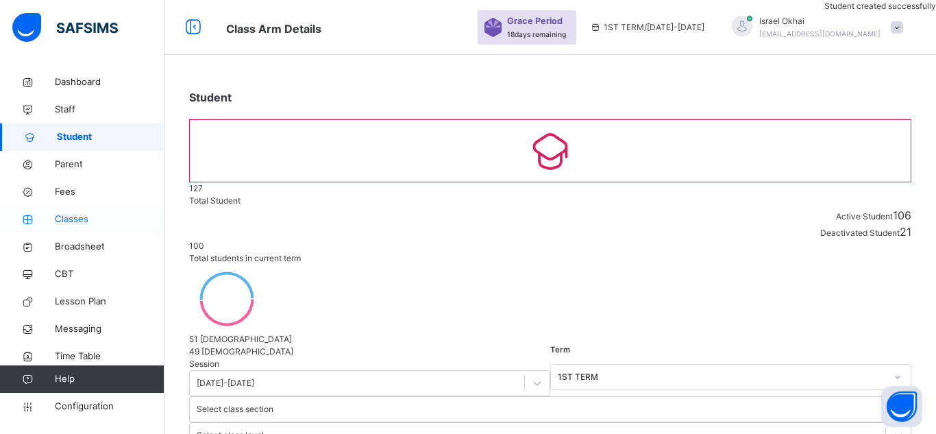
click at [67, 217] on span "Classes" at bounding box center [110, 219] width 110 height 14
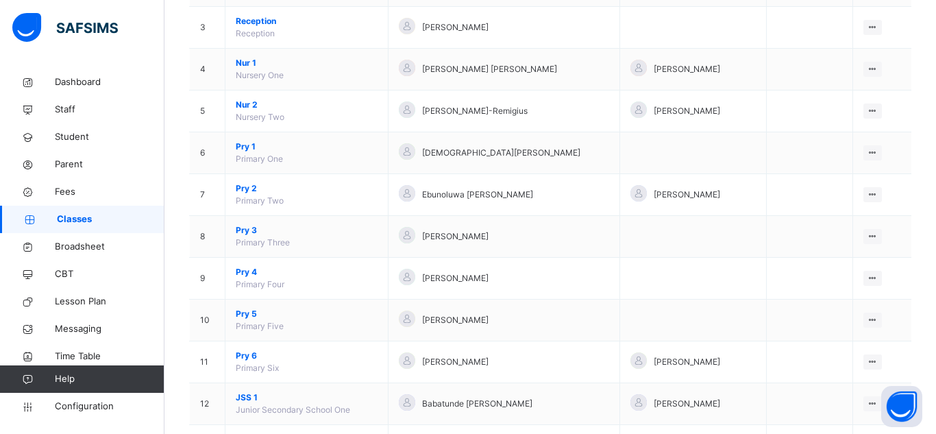
scroll to position [247, 0]
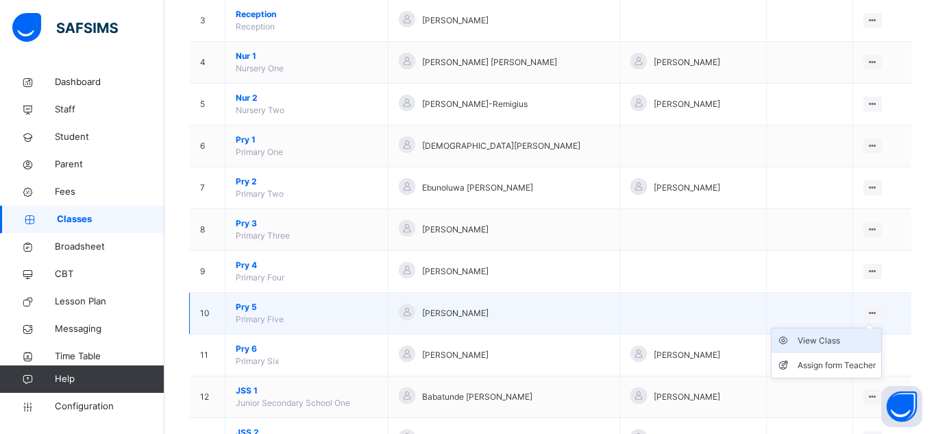
click at [832, 339] on div "View Class" at bounding box center [837, 341] width 78 height 14
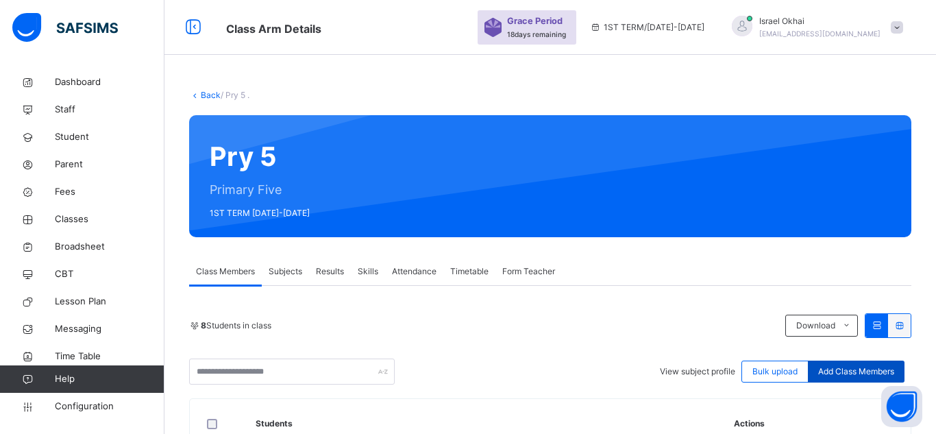
click at [833, 367] on span "Add Class Members" at bounding box center [856, 371] width 76 height 12
type input "*****"
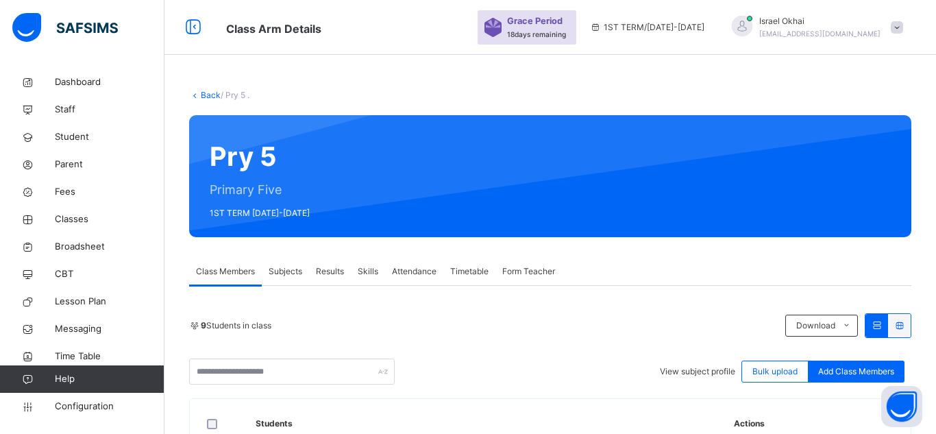
click at [413, 268] on span "Attendance" at bounding box center [414, 271] width 45 height 12
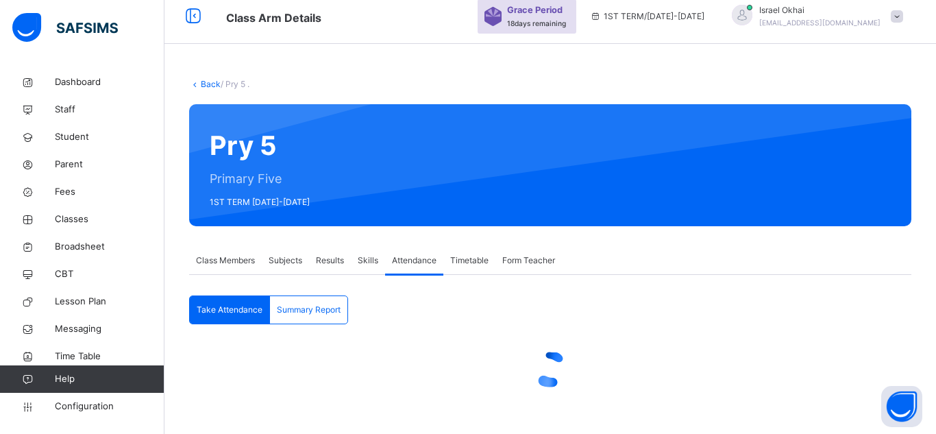
scroll to position [148, 0]
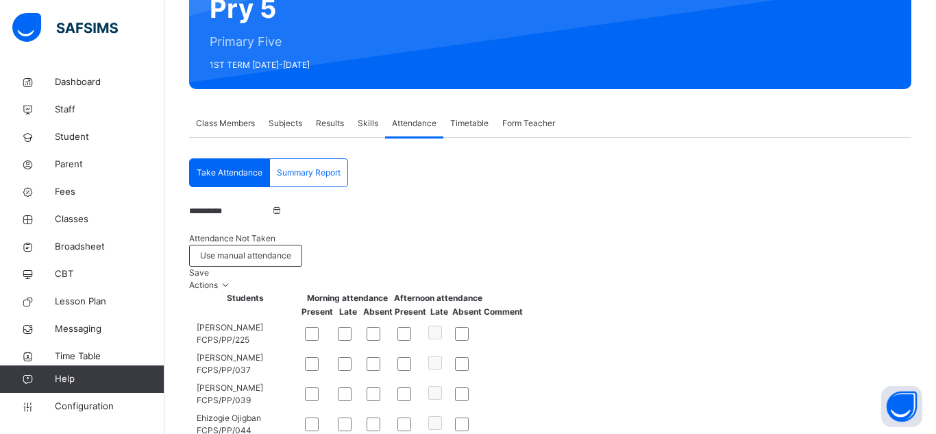
click at [209, 267] on span "Save" at bounding box center [199, 272] width 20 height 10
click at [73, 217] on span "Classes" at bounding box center [110, 219] width 110 height 14
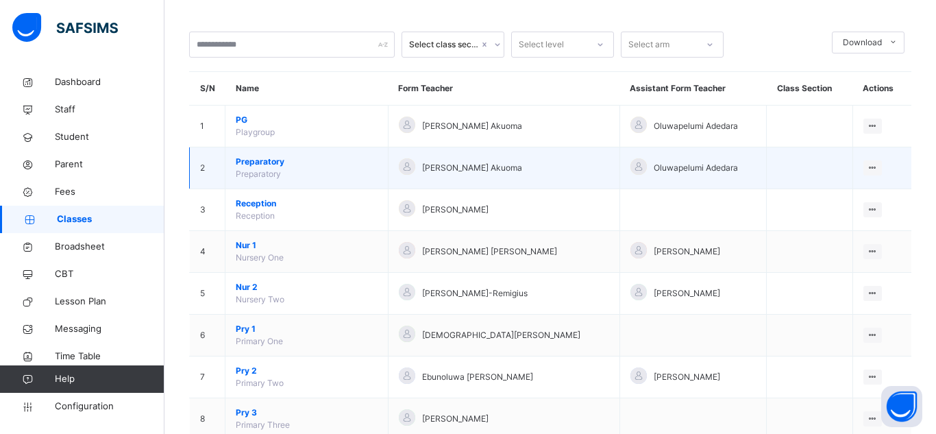
scroll to position [82, 0]
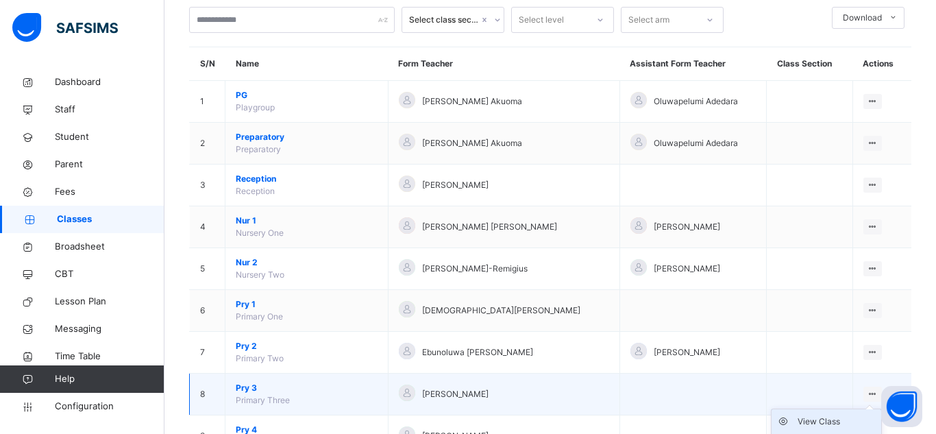
click at [841, 422] on div "View Class" at bounding box center [837, 422] width 78 height 14
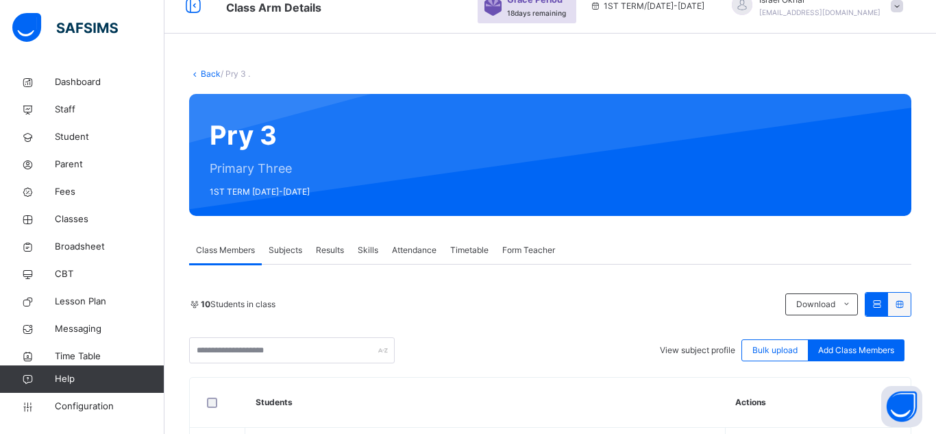
scroll to position [1, 0]
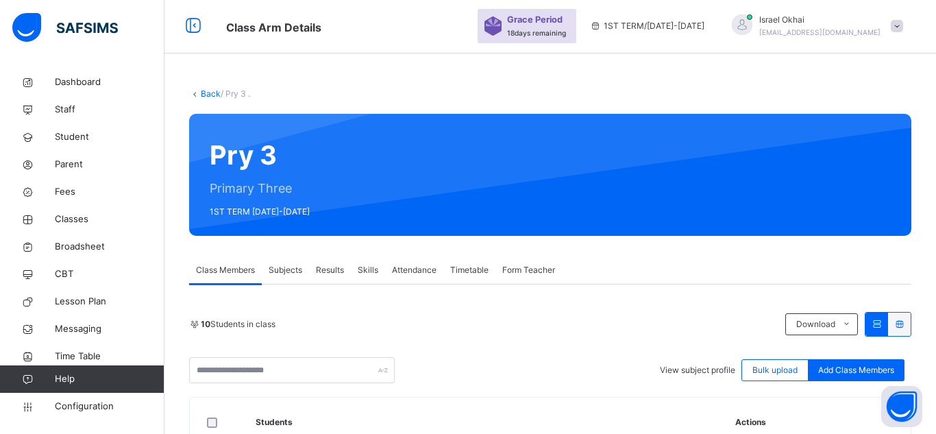
click at [413, 265] on span "Attendance" at bounding box center [414, 270] width 45 height 12
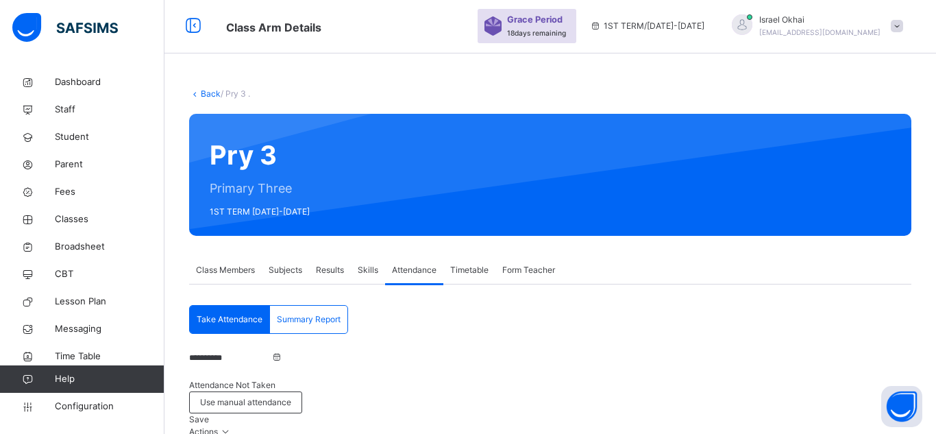
click at [815, 413] on div "Save" at bounding box center [550, 419] width 722 height 12
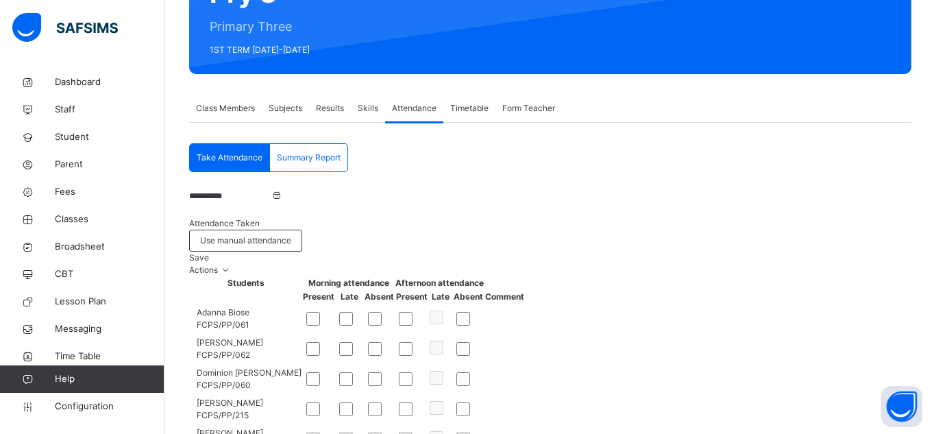
scroll to position [137, 0]
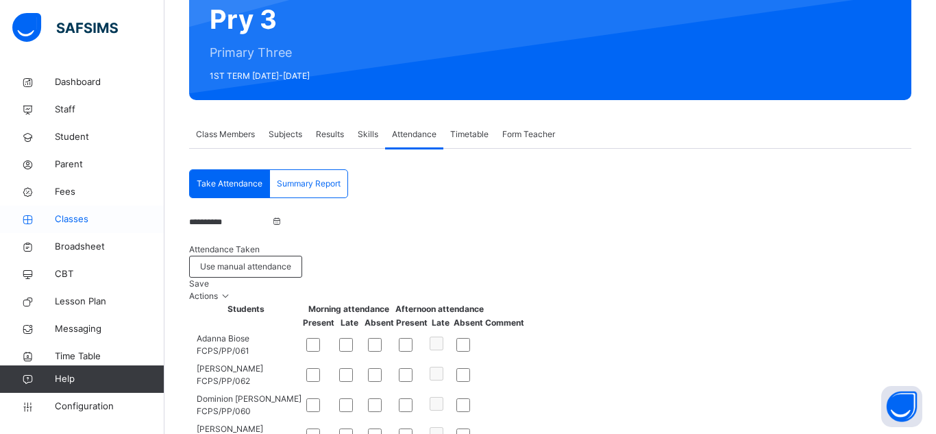
click at [79, 213] on span "Classes" at bounding box center [110, 219] width 110 height 14
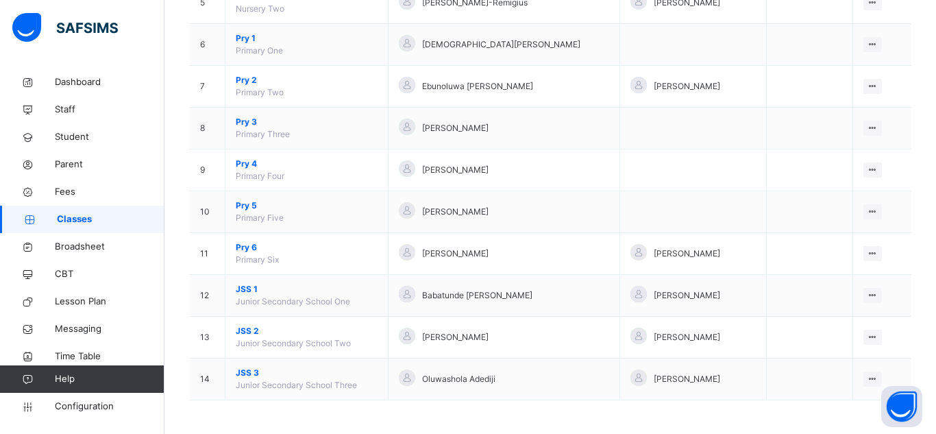
scroll to position [349, 0]
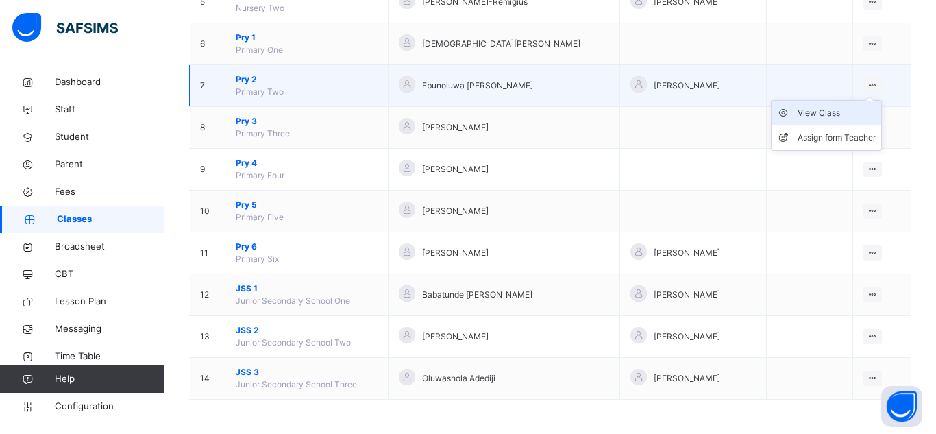
click at [841, 112] on div "View Class" at bounding box center [837, 113] width 78 height 14
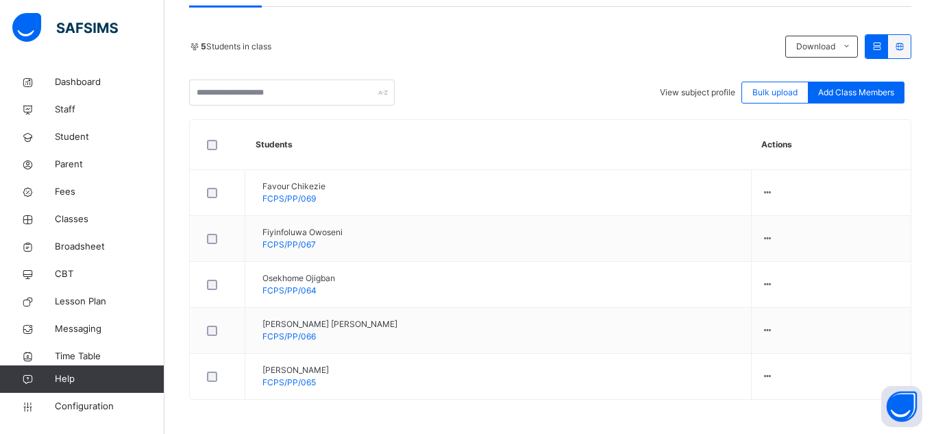
scroll to position [320, 0]
click at [898, 82] on div "Add Class Members" at bounding box center [856, 93] width 97 height 22
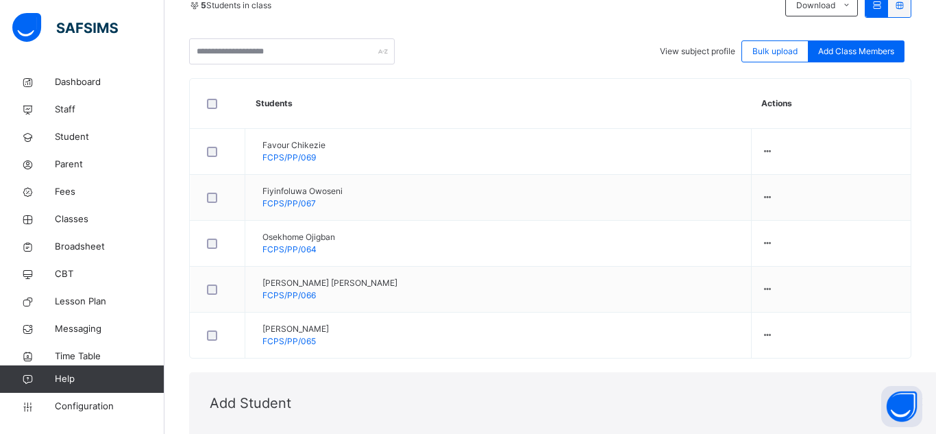
type input "**********"
click at [911, 386] on div "×" at bounding box center [917, 400] width 13 height 29
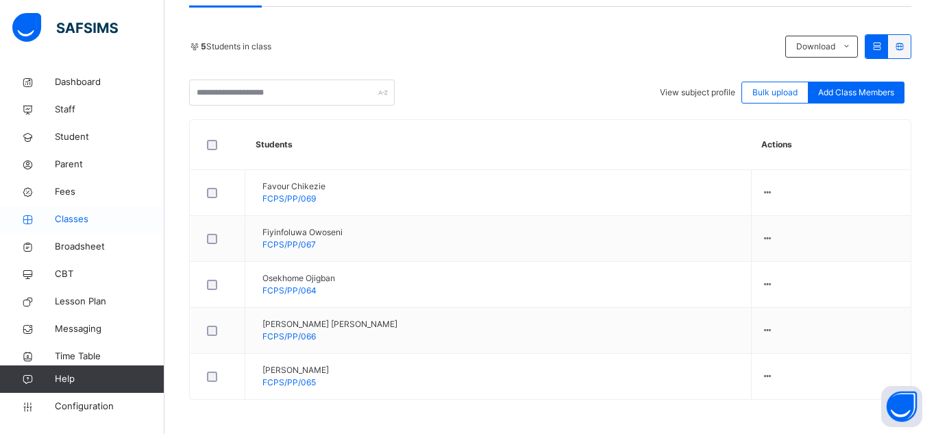
click at [50, 218] on icon at bounding box center [27, 219] width 55 height 10
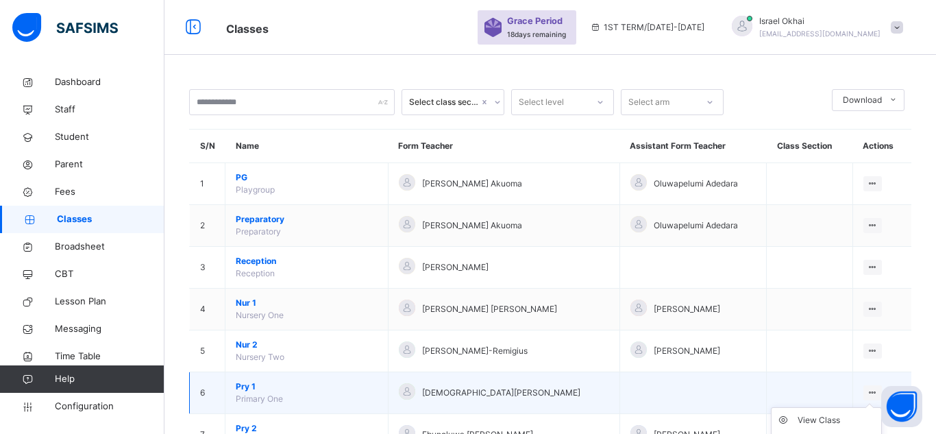
click at [867, 391] on icon at bounding box center [873, 392] width 12 height 10
click at [813, 415] on div "View Class" at bounding box center [837, 420] width 78 height 14
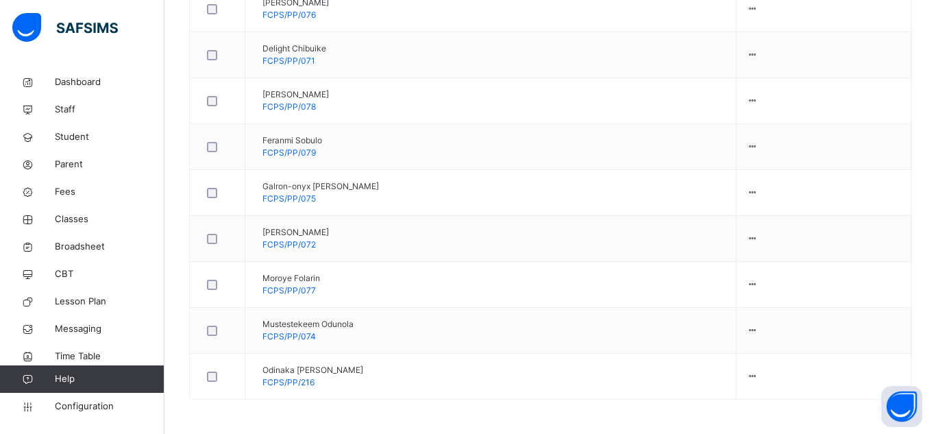
scroll to position [504, 0]
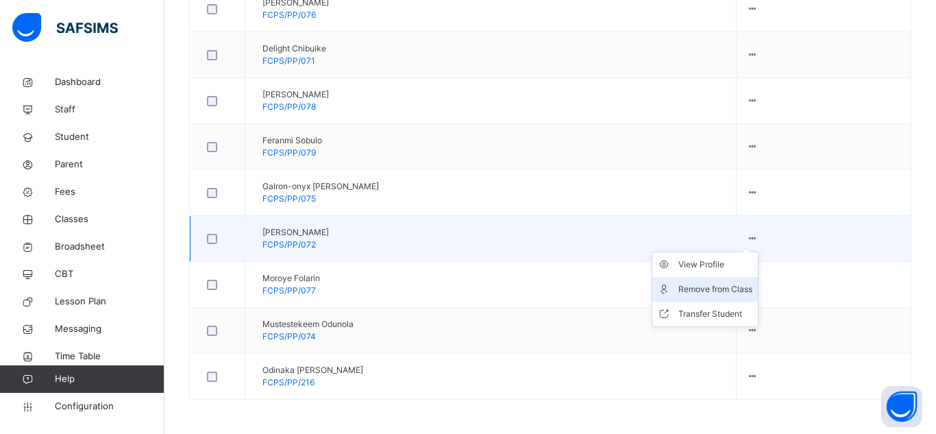
click at [752, 282] on div "Remove from Class" at bounding box center [715, 289] width 74 height 14
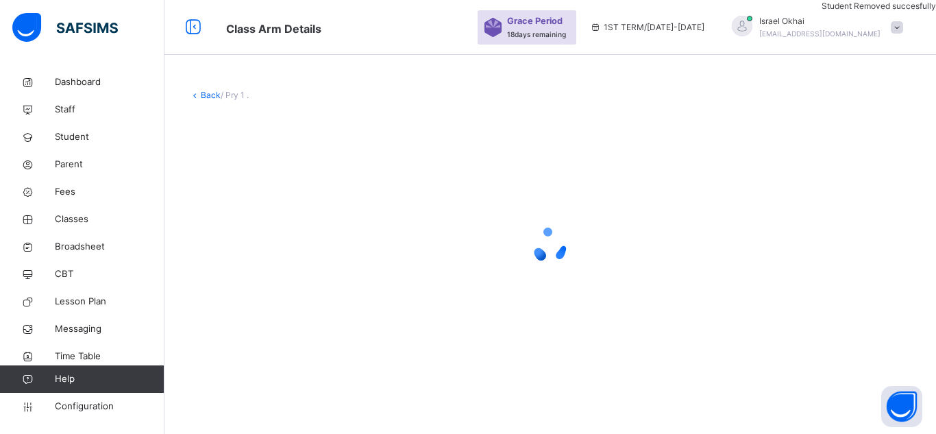
scroll to position [0, 0]
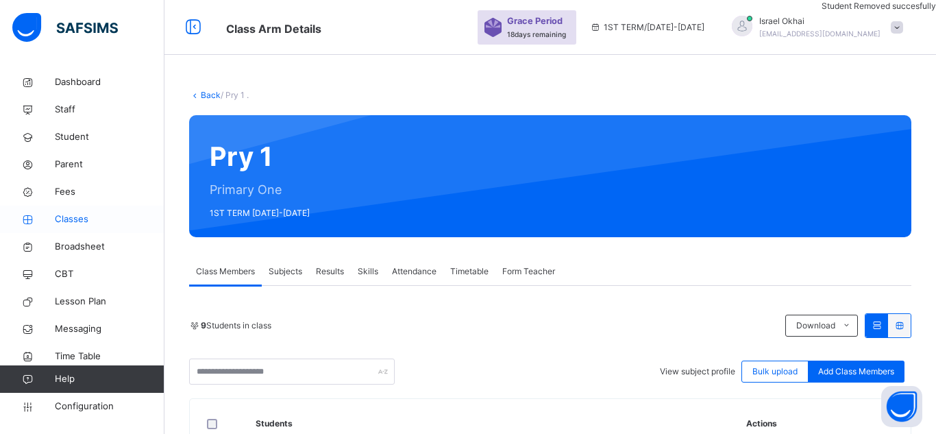
click at [57, 213] on span "Classes" at bounding box center [110, 219] width 110 height 14
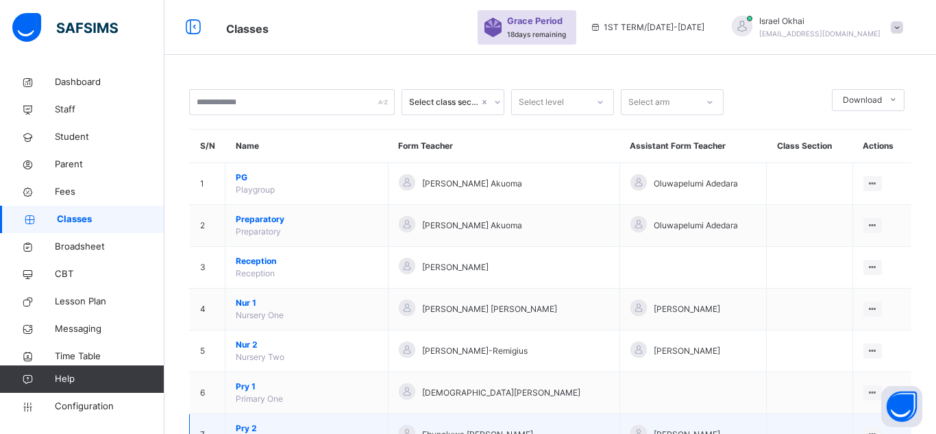
click at [868, 429] on icon at bounding box center [873, 434] width 12 height 10
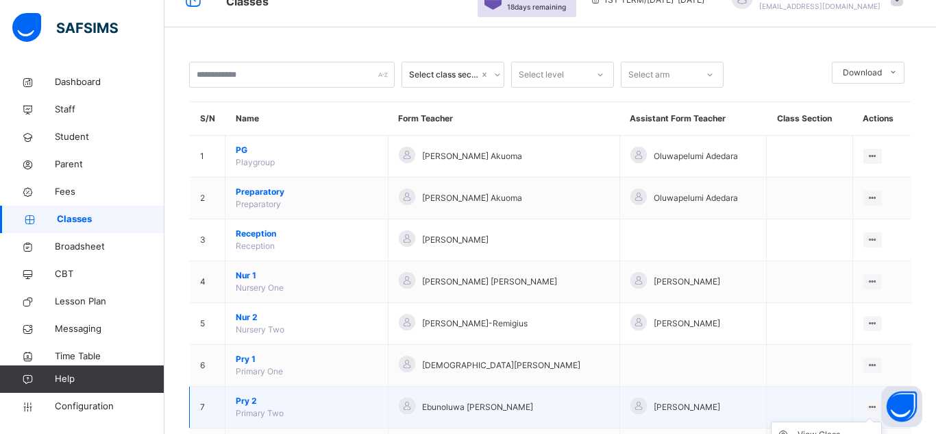
click at [830, 429] on div "View Class" at bounding box center [837, 435] width 78 height 14
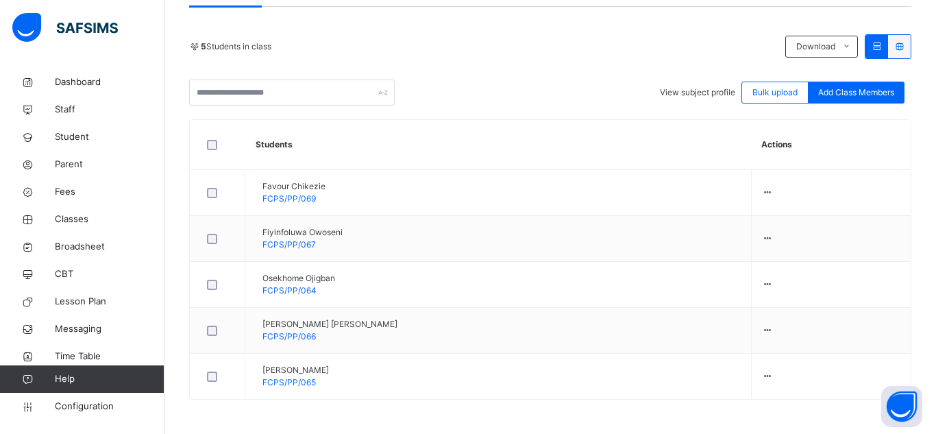
scroll to position [320, 0]
click at [864, 86] on span "Add Class Members" at bounding box center [856, 92] width 76 height 12
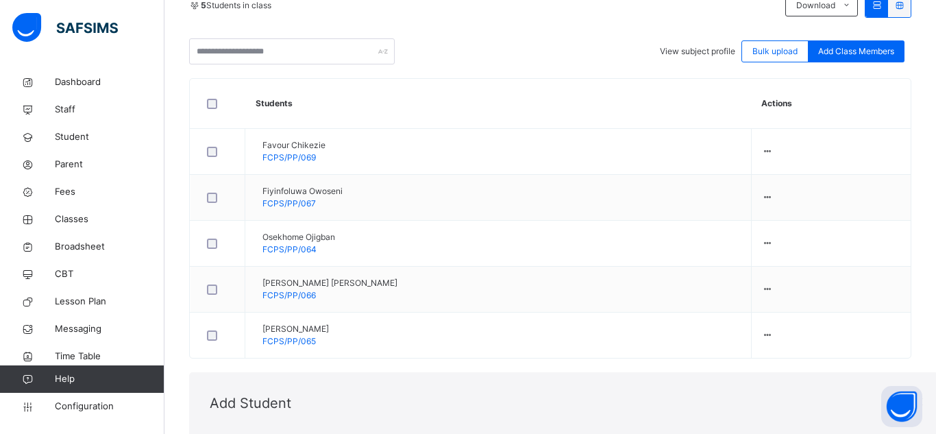
type input "*******"
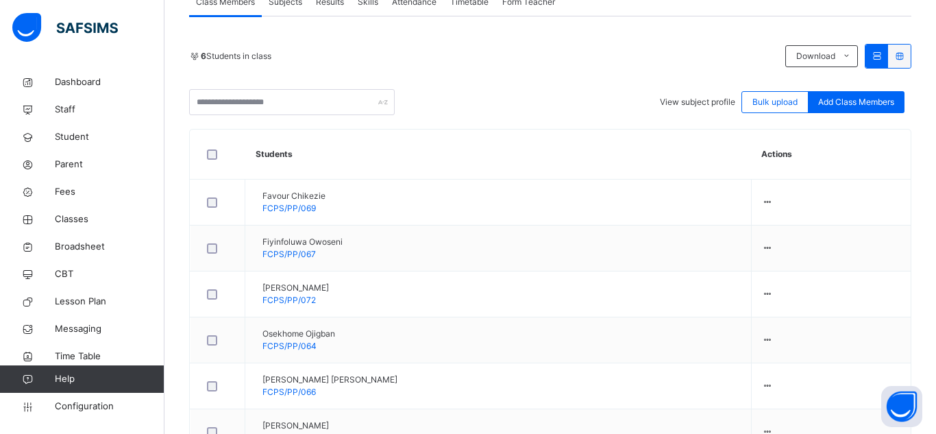
scroll to position [228, 0]
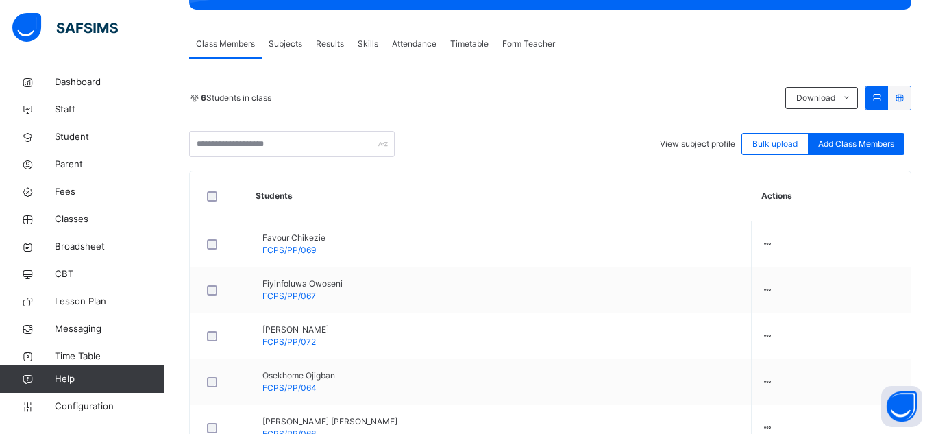
click at [403, 47] on span "Attendance" at bounding box center [414, 44] width 45 height 12
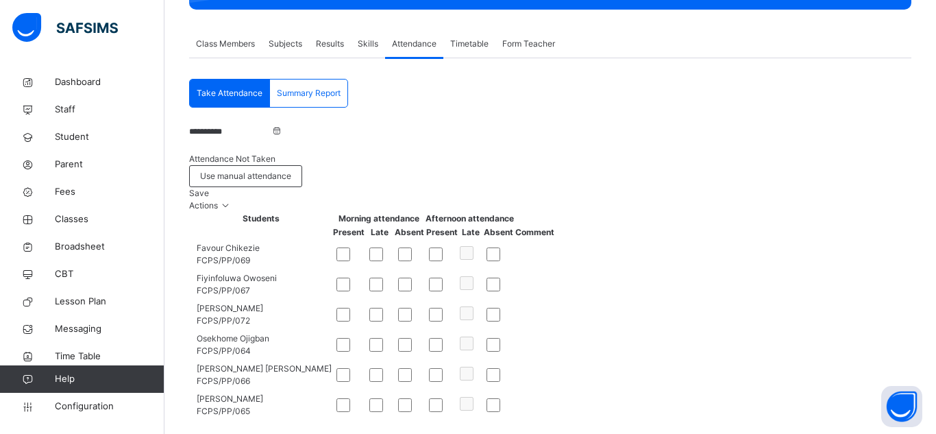
click at [209, 188] on span "Save" at bounding box center [199, 193] width 20 height 10
click at [225, 98] on span "Take Attendance" at bounding box center [230, 93] width 66 height 12
click at [238, 136] on input "**********" at bounding box center [230, 131] width 82 height 12
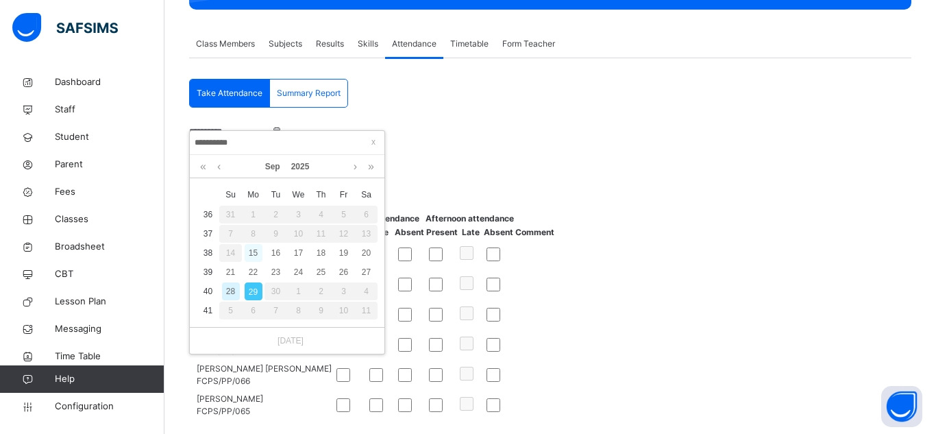
click at [256, 251] on div "15" at bounding box center [254, 253] width 18 height 18
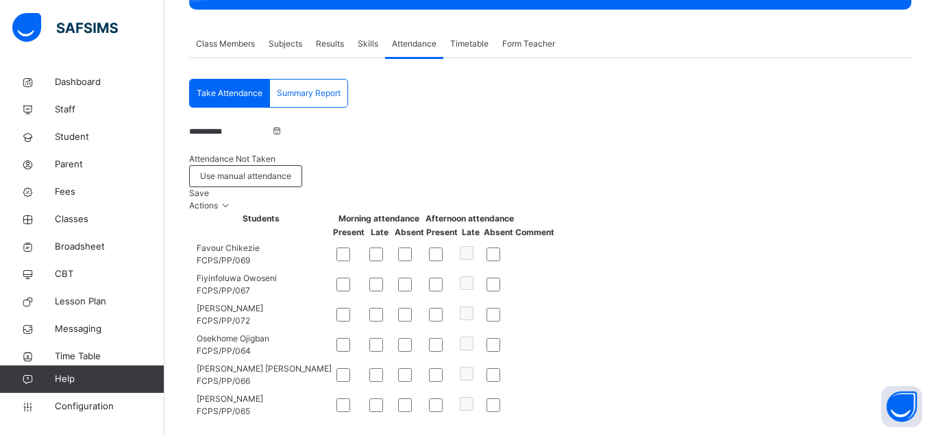
click at [804, 187] on div "Save" at bounding box center [550, 193] width 722 height 12
click at [223, 132] on input "**********" at bounding box center [230, 131] width 82 height 12
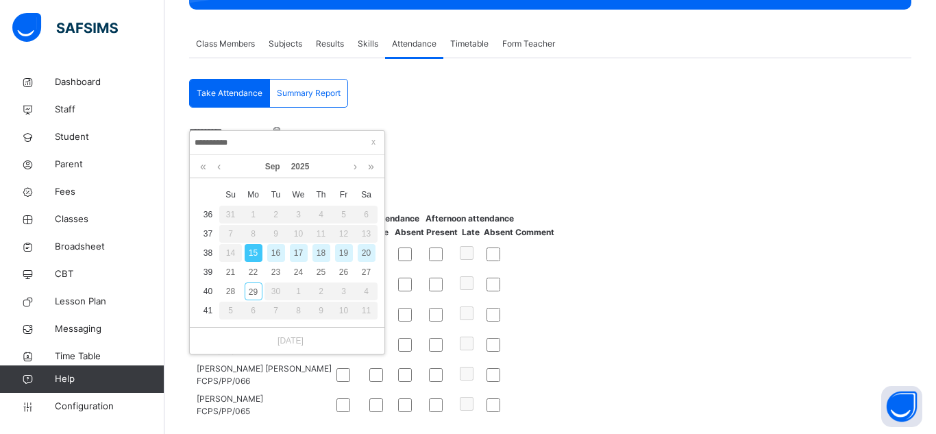
click at [273, 250] on div "16" at bounding box center [276, 253] width 18 height 18
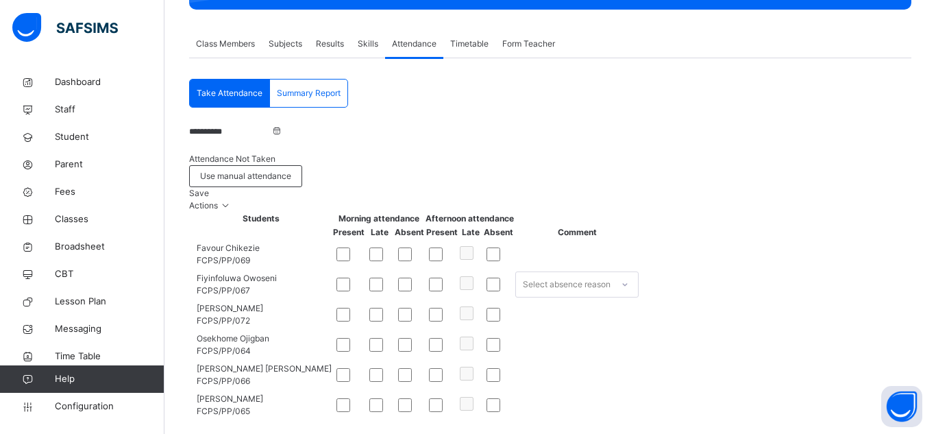
click at [514, 287] on div at bounding box center [498, 284] width 31 height 29
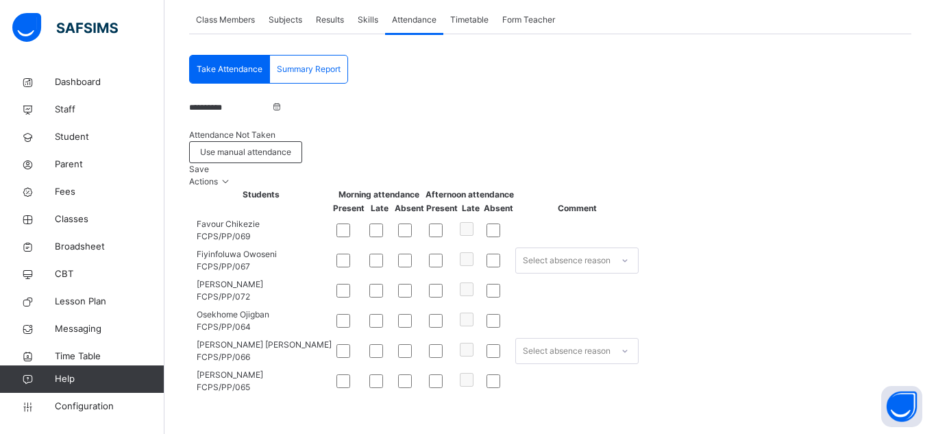
click at [827, 163] on div "Save" at bounding box center [550, 169] width 722 height 12
click at [271, 101] on input "**********" at bounding box center [230, 107] width 82 height 12
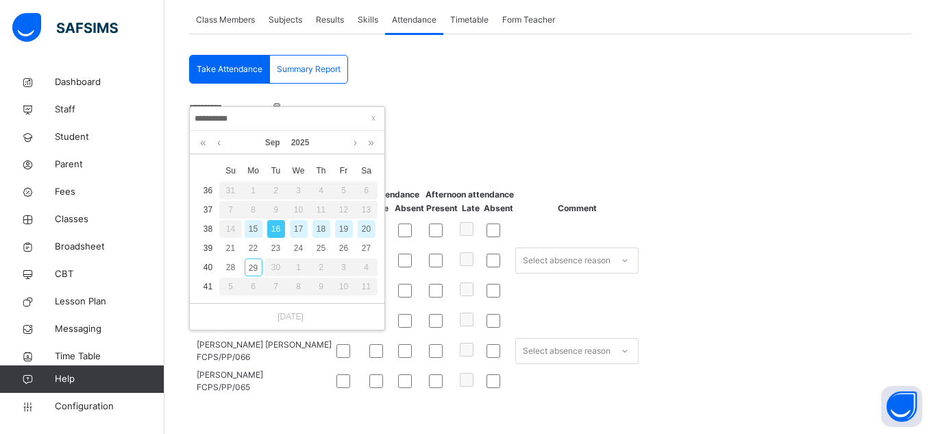
click at [294, 220] on div "17" at bounding box center [299, 229] width 18 height 18
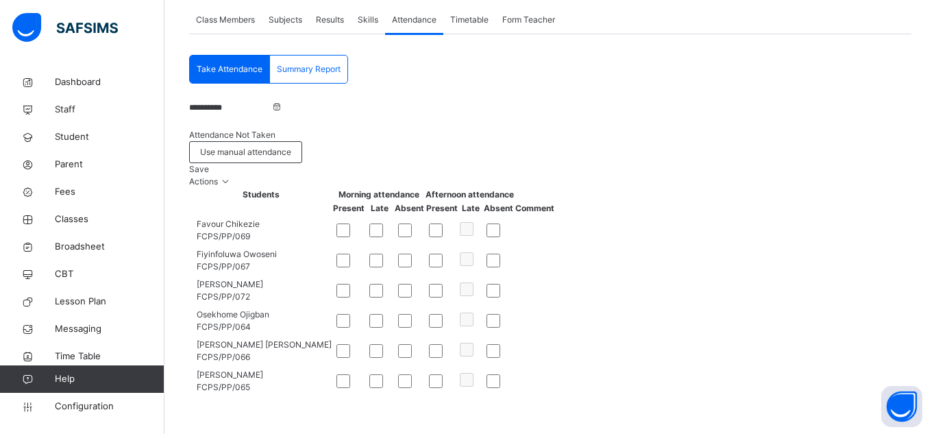
click at [810, 163] on div "Save" at bounding box center [550, 169] width 722 height 12
click at [249, 101] on input "**********" at bounding box center [230, 107] width 82 height 12
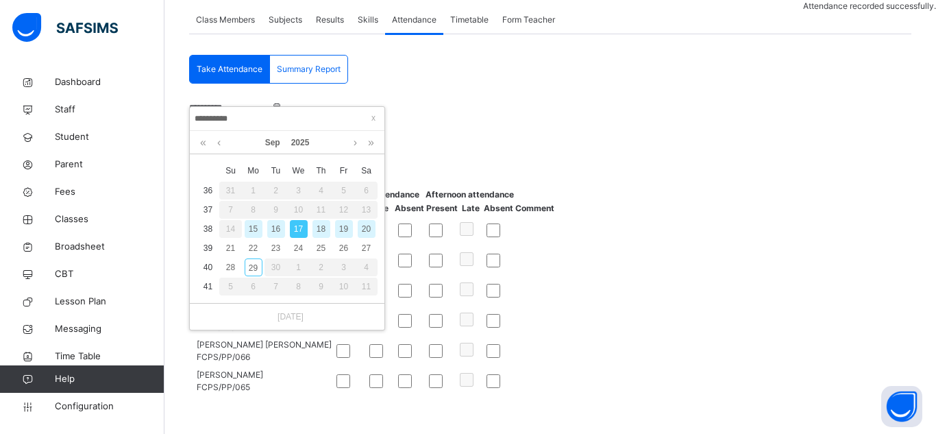
click at [322, 220] on div "18" at bounding box center [321, 229] width 18 height 18
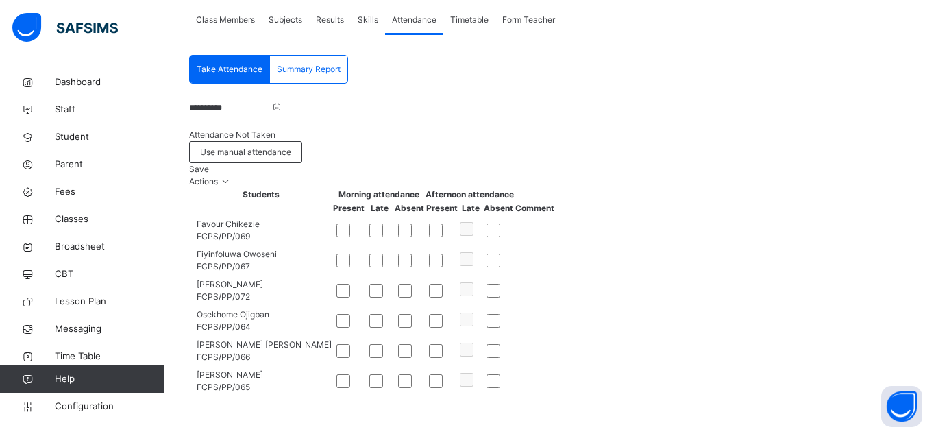
click at [837, 163] on div "Save" at bounding box center [550, 169] width 722 height 12
click at [271, 101] on input "**********" at bounding box center [230, 107] width 82 height 12
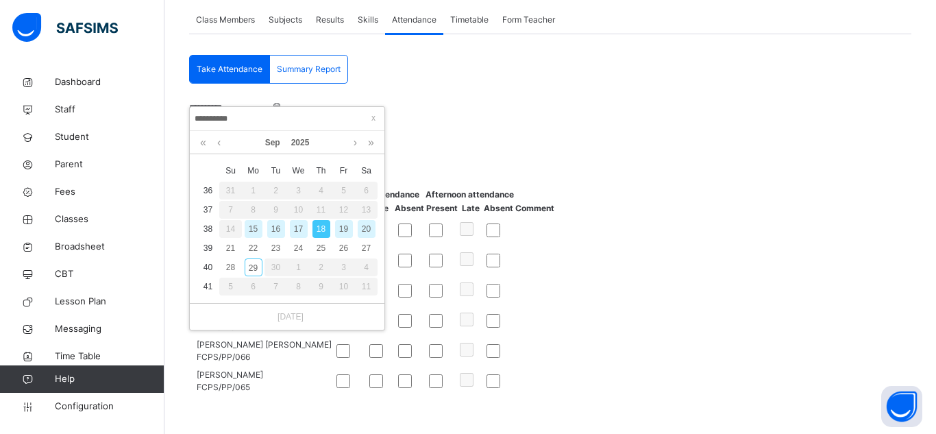
click at [344, 220] on div "19" at bounding box center [344, 229] width 18 height 18
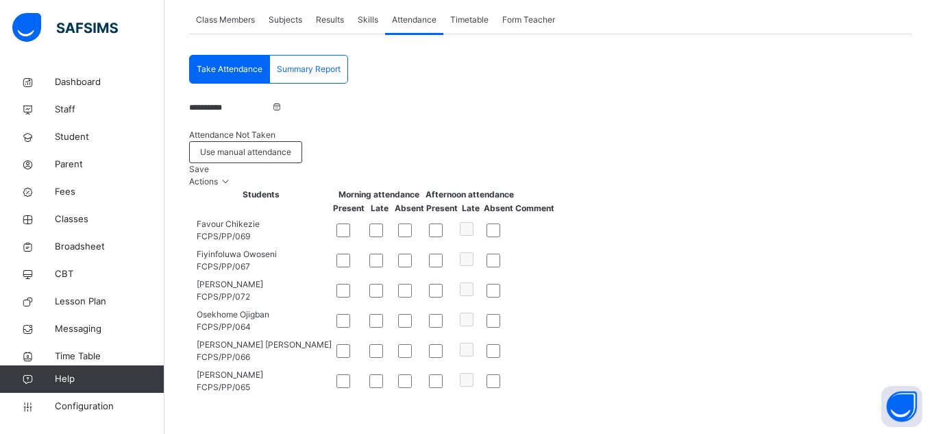
click at [209, 164] on span "Save" at bounding box center [199, 169] width 20 height 10
click at [251, 101] on input "**********" at bounding box center [230, 107] width 82 height 12
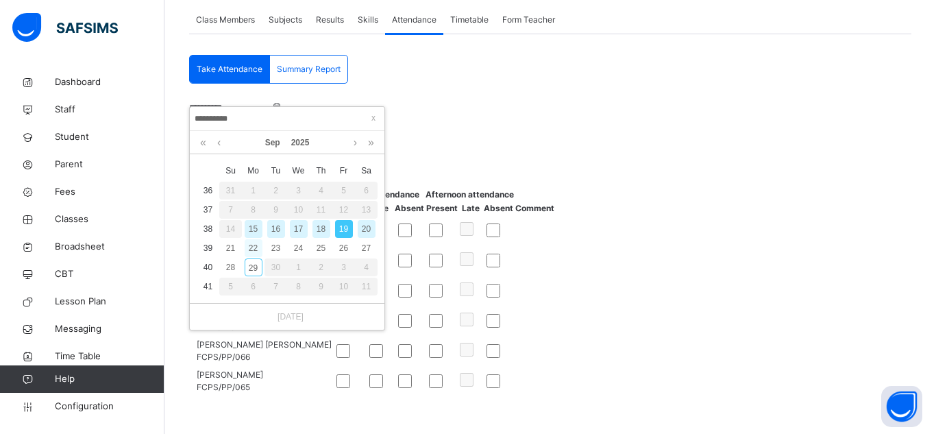
click at [251, 239] on div "22" at bounding box center [254, 248] width 18 height 18
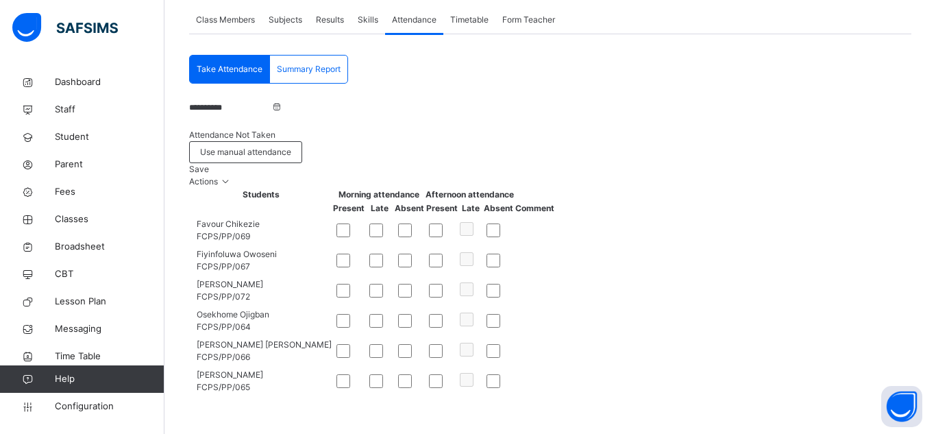
click at [794, 163] on div "Save" at bounding box center [550, 169] width 722 height 12
click at [237, 215] on td "Favour Chikezie FCPS/PP/069" at bounding box center [260, 230] width 143 height 30
click at [266, 101] on input "**********" at bounding box center [230, 107] width 82 height 12
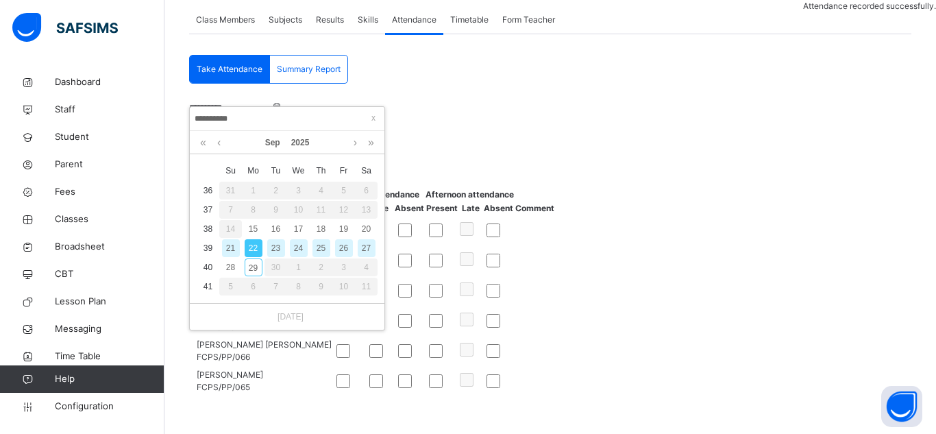
click at [279, 239] on div "23" at bounding box center [276, 248] width 18 height 18
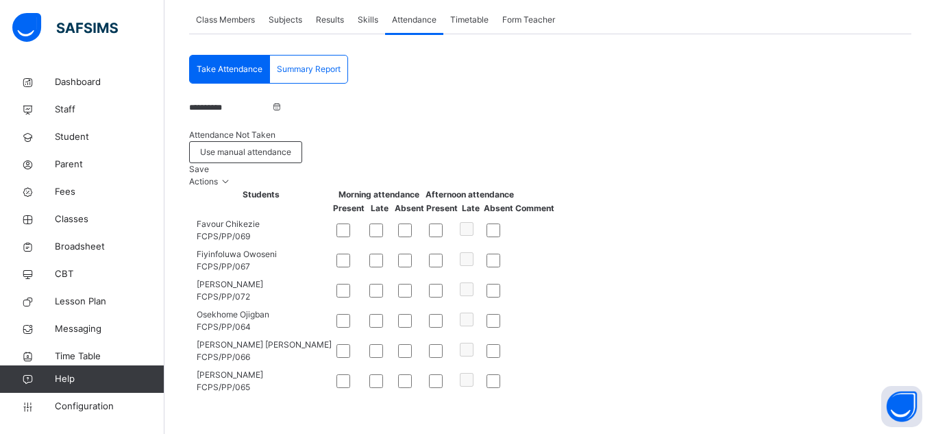
click at [815, 163] on div "Save" at bounding box center [550, 169] width 722 height 12
click at [231, 245] on td "Fiyinfoluwa Owoseni FCPS/PP/067" at bounding box center [260, 260] width 143 height 30
click at [240, 101] on input "**********" at bounding box center [230, 107] width 82 height 12
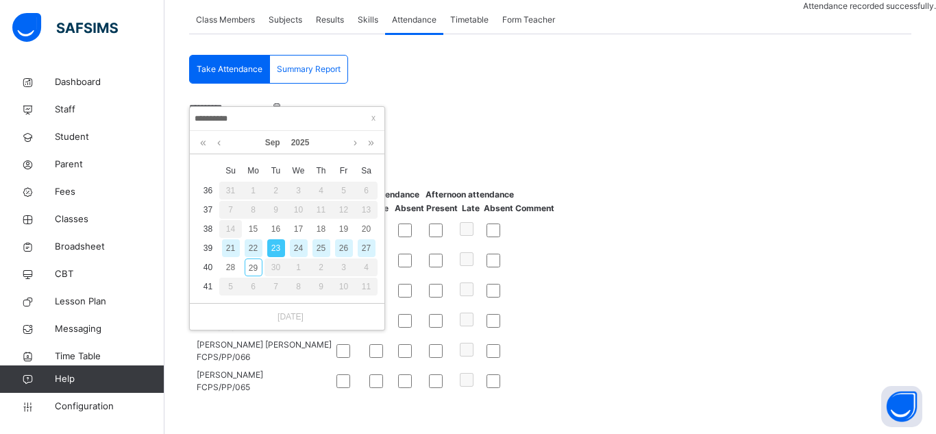
click at [297, 239] on div "24" at bounding box center [299, 248] width 18 height 18
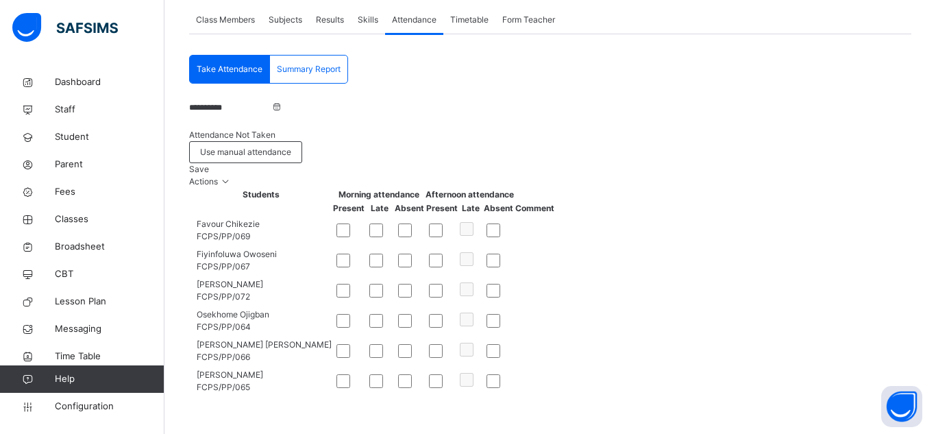
click at [209, 164] on span "Save" at bounding box center [199, 169] width 20 height 10
click at [240, 101] on input "**********" at bounding box center [230, 107] width 82 height 12
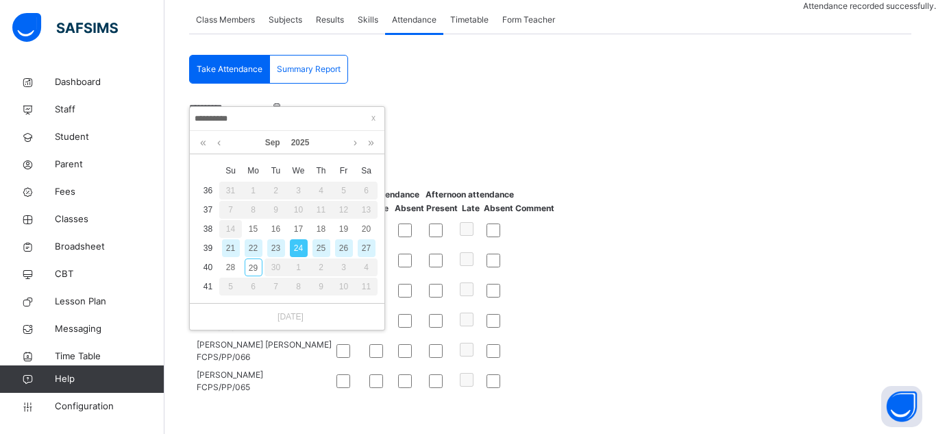
click at [324, 239] on div "25" at bounding box center [321, 248] width 18 height 18
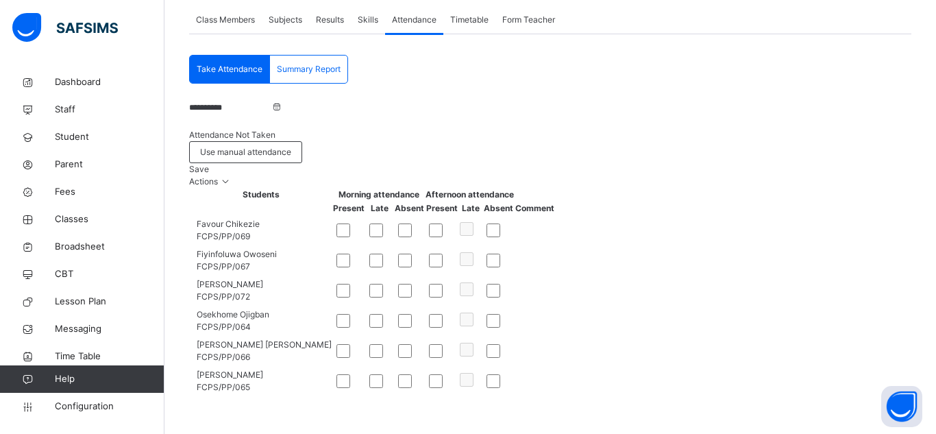
click at [209, 164] on span "Save" at bounding box center [199, 169] width 20 height 10
click at [252, 101] on input "**********" at bounding box center [230, 107] width 82 height 12
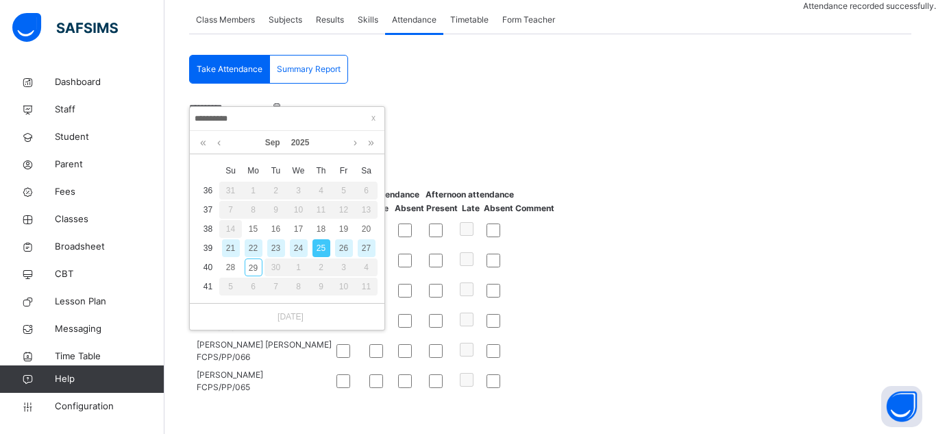
click at [341, 239] on div "26" at bounding box center [344, 248] width 18 height 18
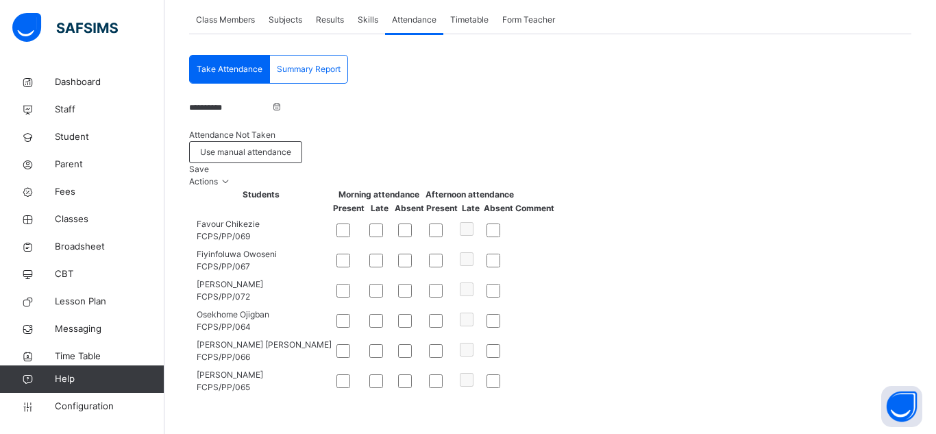
click at [209, 164] on span "Save" at bounding box center [199, 169] width 20 height 10
click at [79, 223] on span "Classes" at bounding box center [110, 219] width 110 height 14
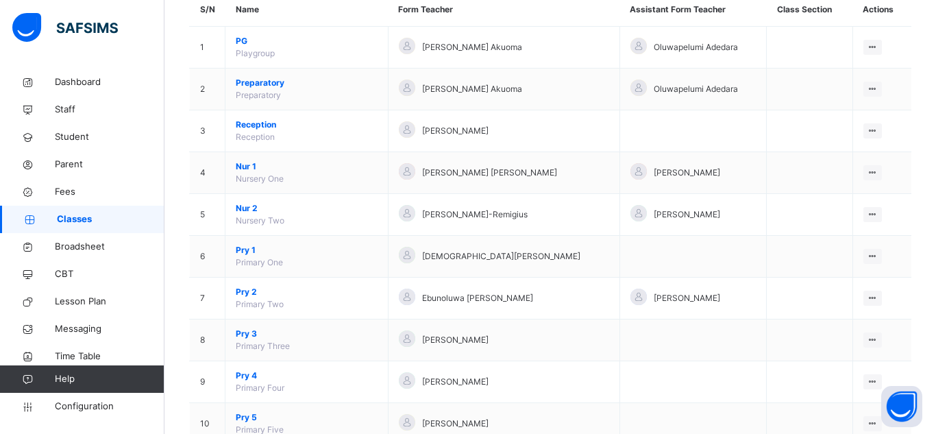
scroll to position [141, 0]
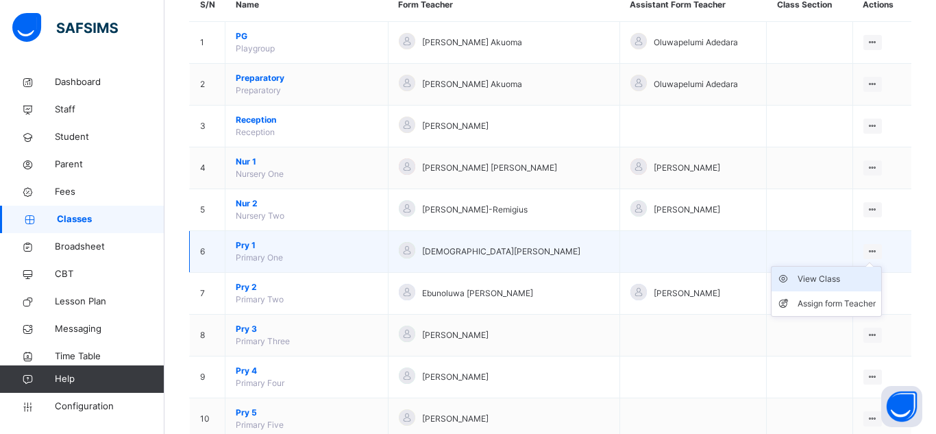
click at [828, 288] on li "View Class" at bounding box center [827, 279] width 110 height 25
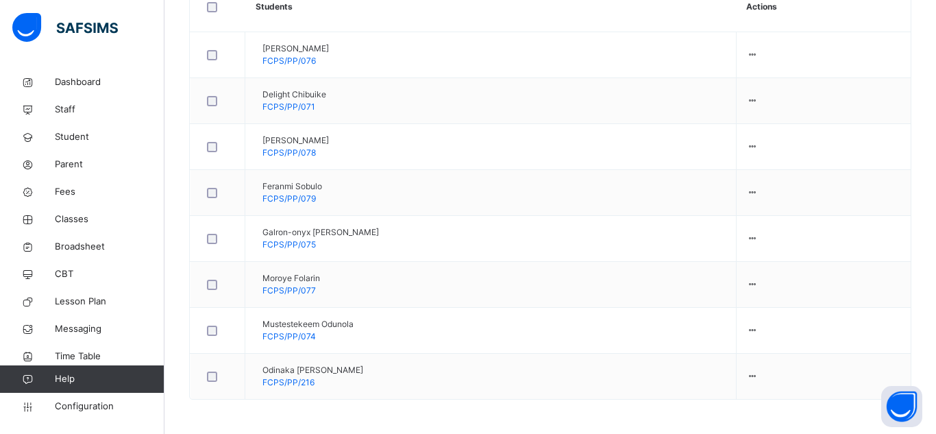
scroll to position [458, 0]
click at [83, 224] on span "Classes" at bounding box center [110, 219] width 110 height 14
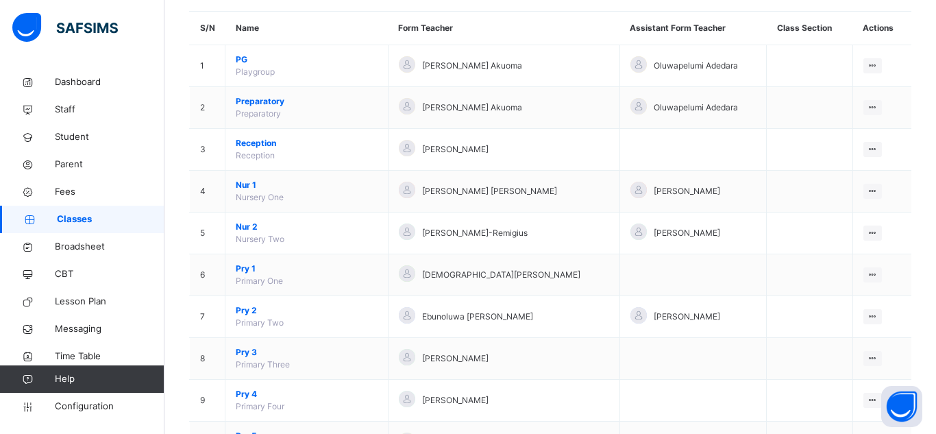
scroll to position [219, 0]
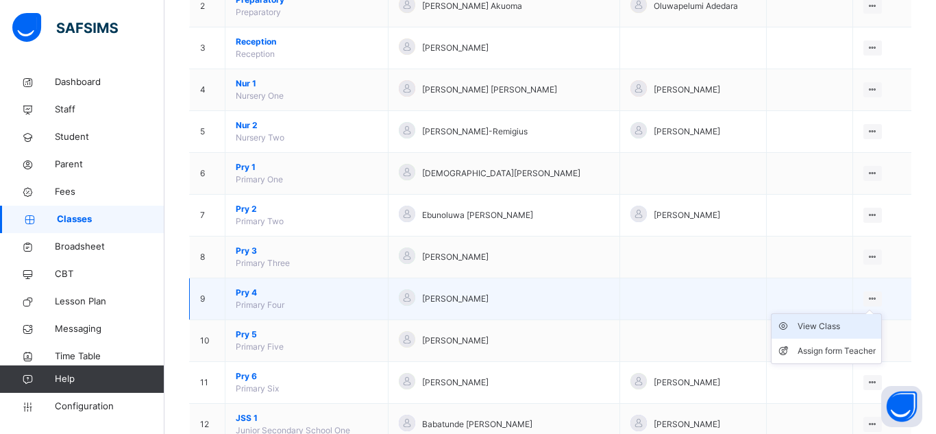
click at [850, 321] on div "View Class" at bounding box center [837, 326] width 78 height 14
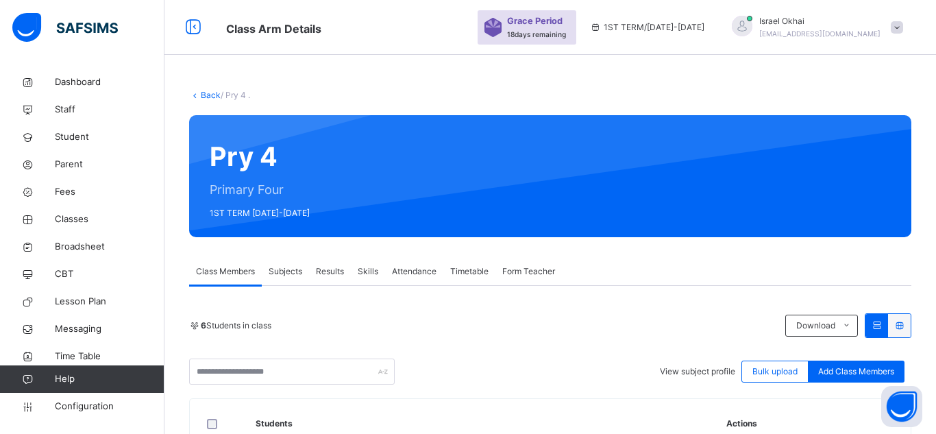
click at [418, 266] on span "Attendance" at bounding box center [414, 271] width 45 height 12
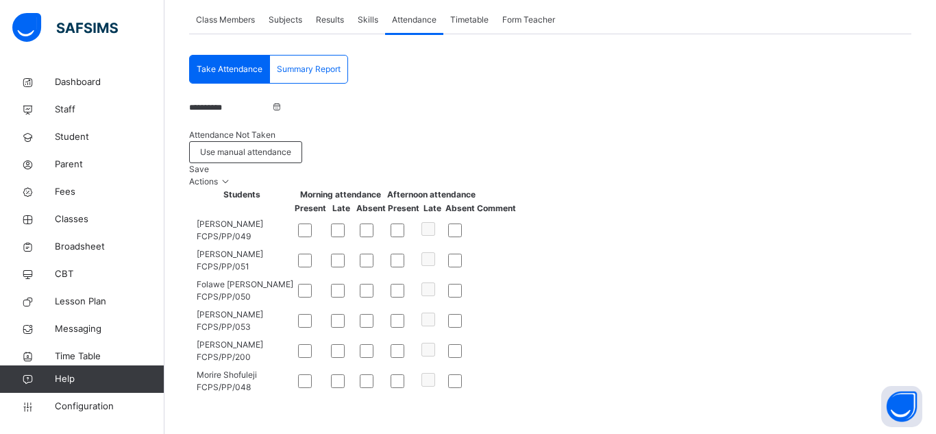
scroll to position [329, 0]
click at [209, 164] on span "Save" at bounding box center [199, 169] width 20 height 10
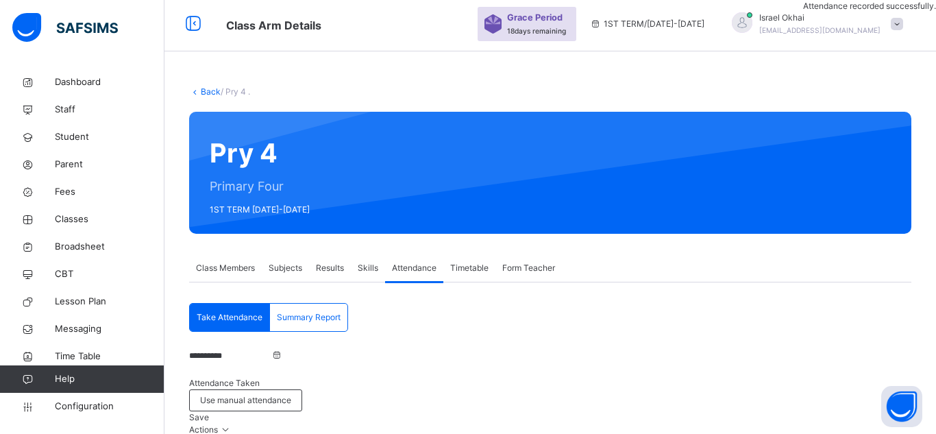
scroll to position [0, 0]
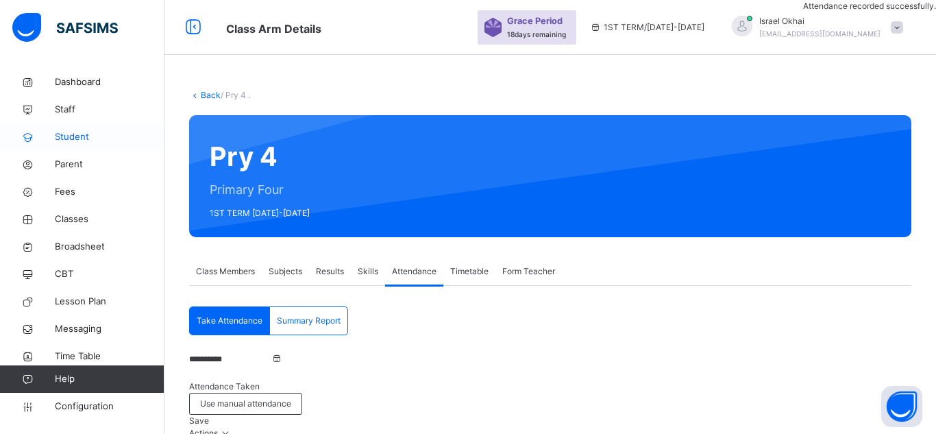
click at [75, 138] on span "Student" at bounding box center [110, 137] width 110 height 14
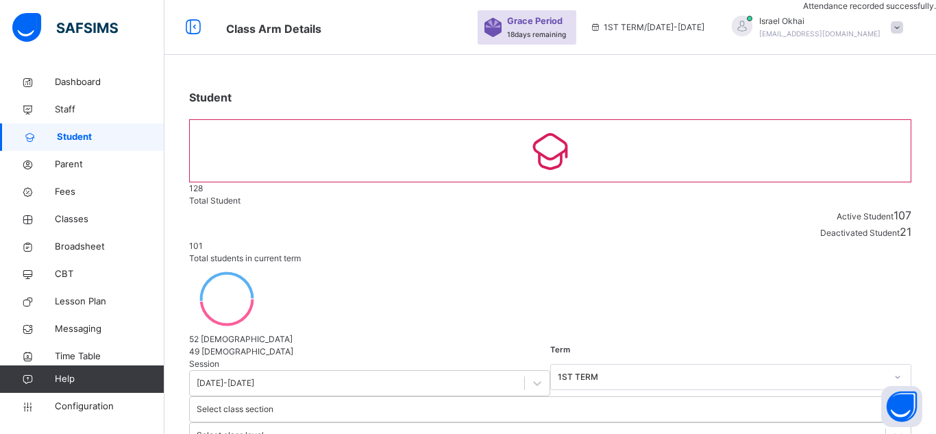
select select "**"
type input "**********"
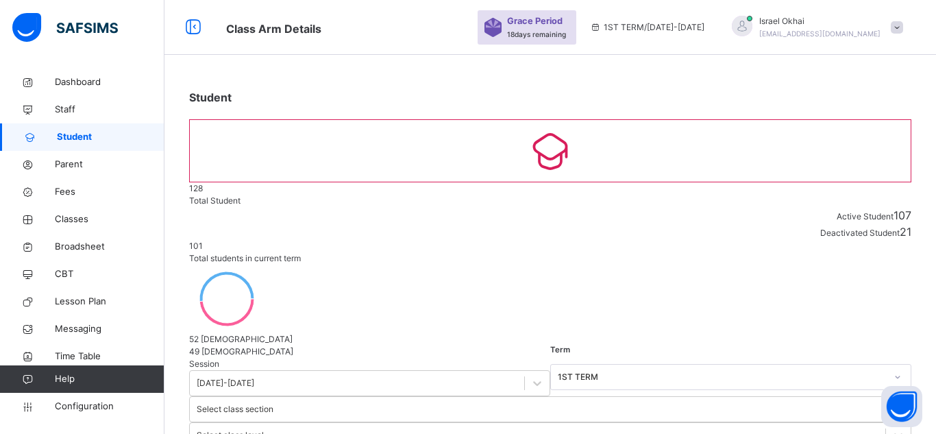
type input "*******"
type input "********"
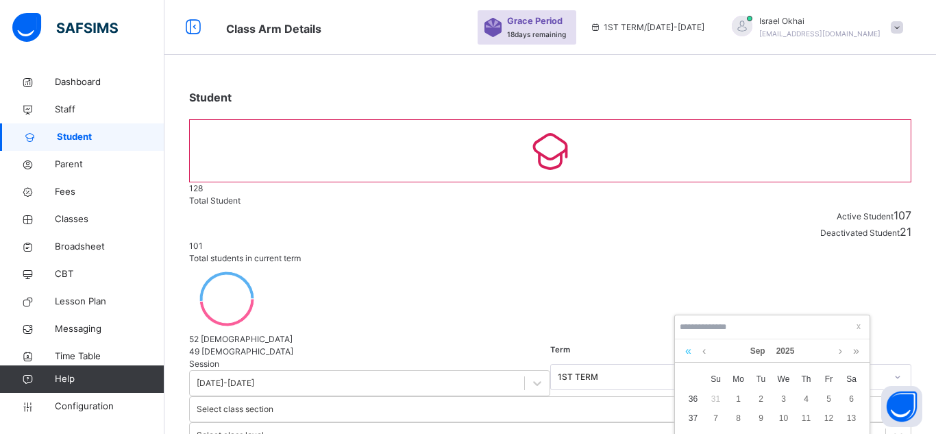
click at [685, 354] on link at bounding box center [688, 350] width 13 height 23
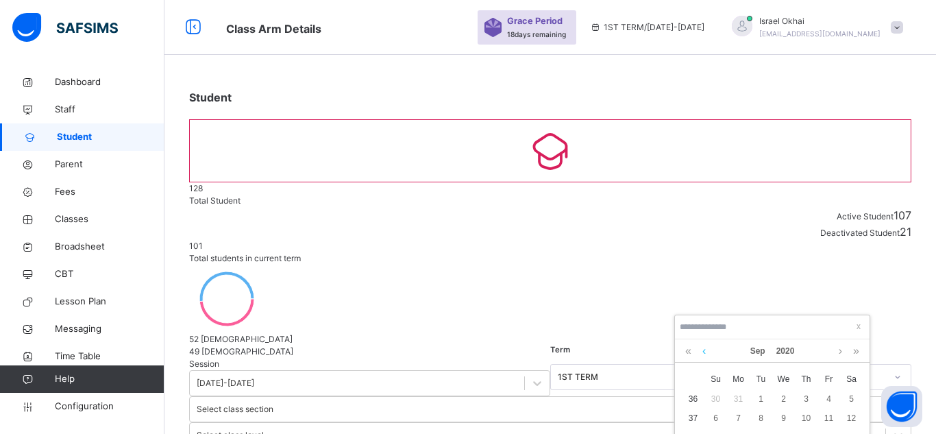
click at [704, 352] on link at bounding box center [704, 350] width 10 height 23
click at [702, 354] on link at bounding box center [704, 350] width 10 height 23
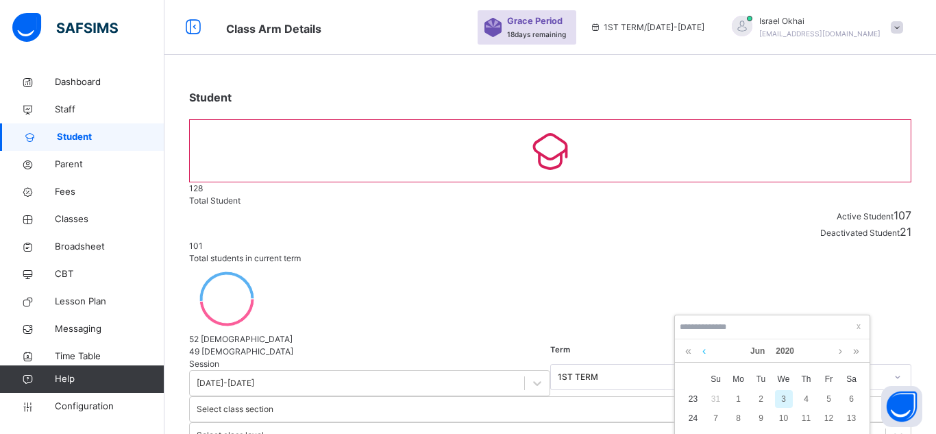
click at [705, 349] on link at bounding box center [704, 350] width 10 height 23
click at [836, 423] on div "10" at bounding box center [829, 418] width 18 height 18
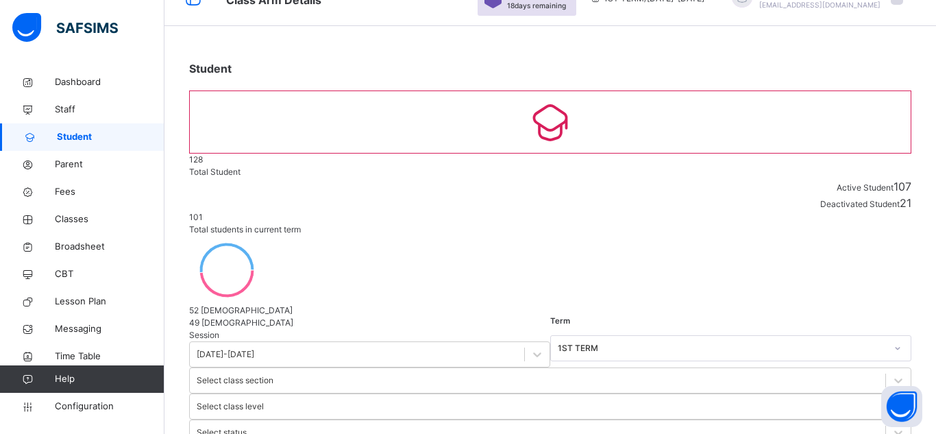
scroll to position [55, 0]
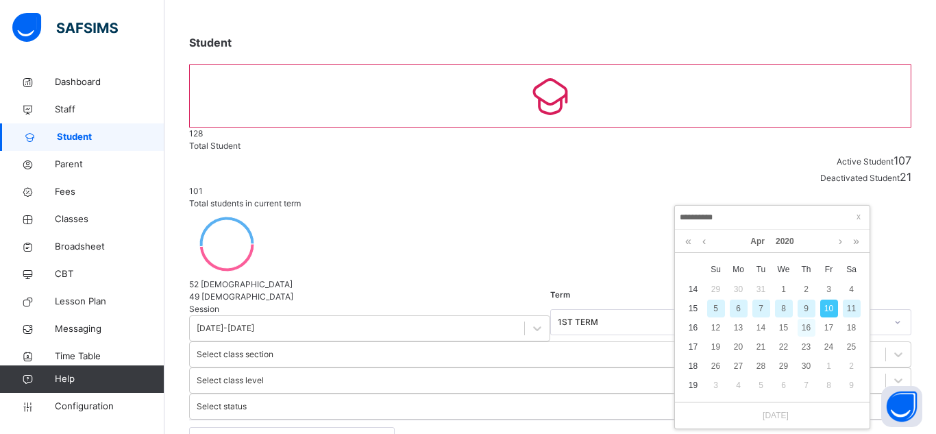
click at [806, 323] on div "16" at bounding box center [807, 328] width 18 height 18
type input "**********"
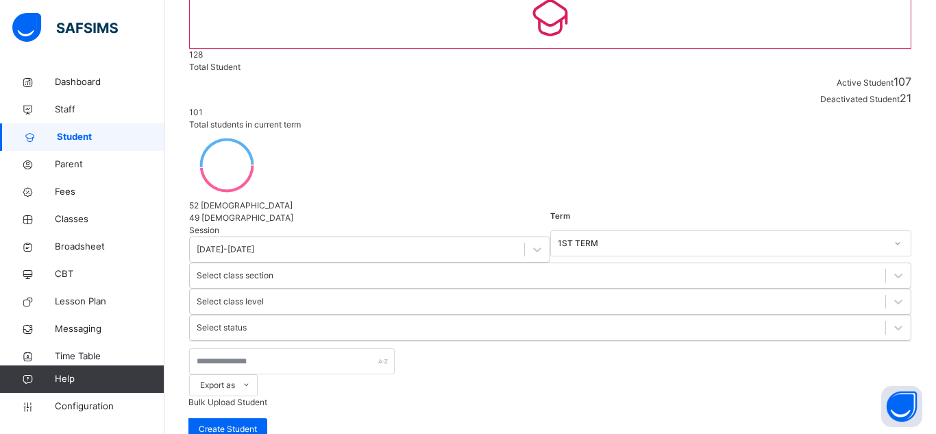
scroll to position [137, 0]
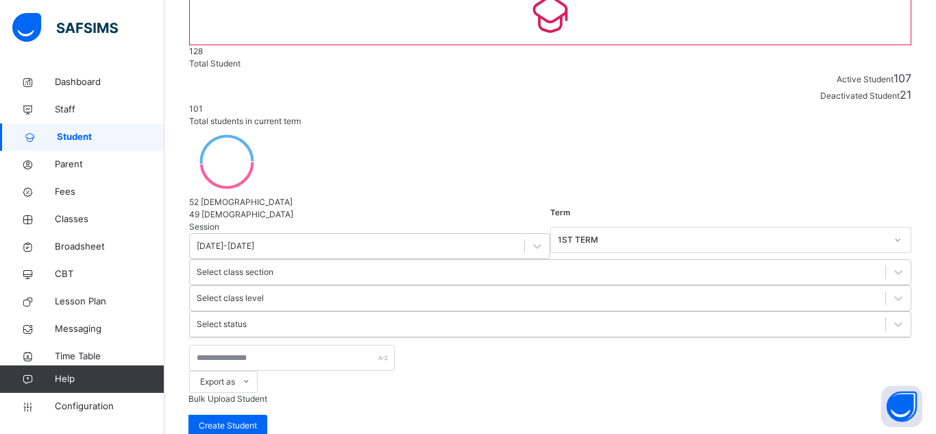
click at [70, 220] on span "Classes" at bounding box center [110, 219] width 110 height 14
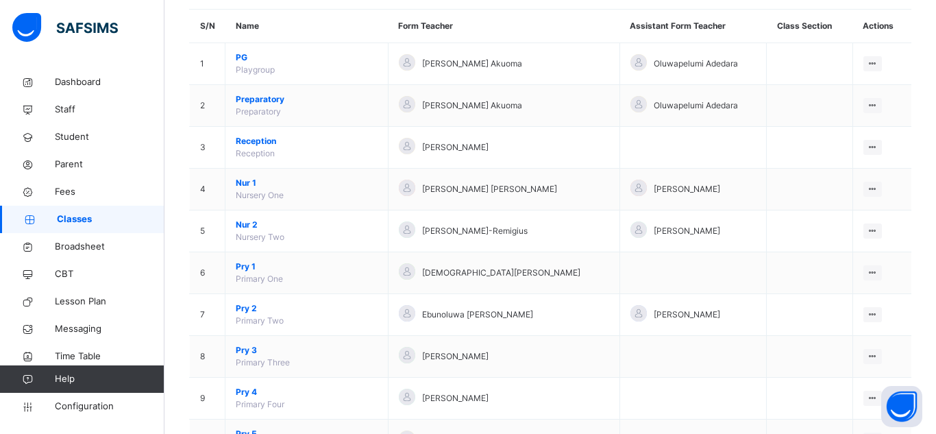
scroll to position [123, 0]
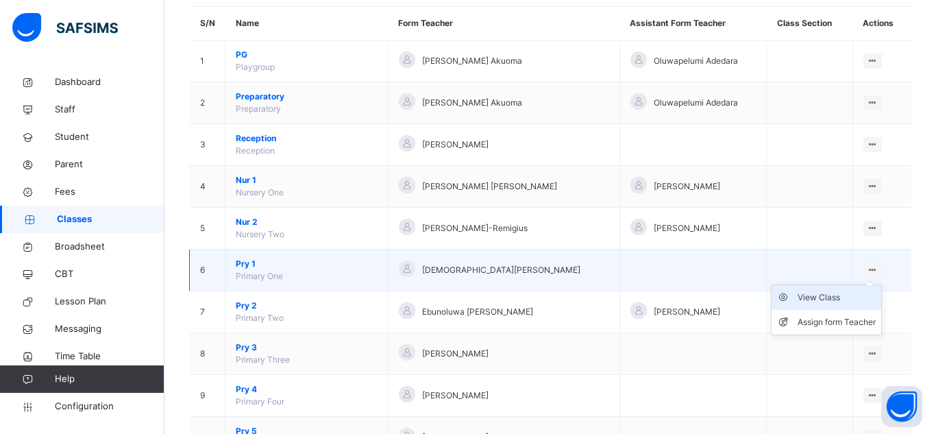
click at [843, 297] on div "View Class" at bounding box center [837, 298] width 78 height 14
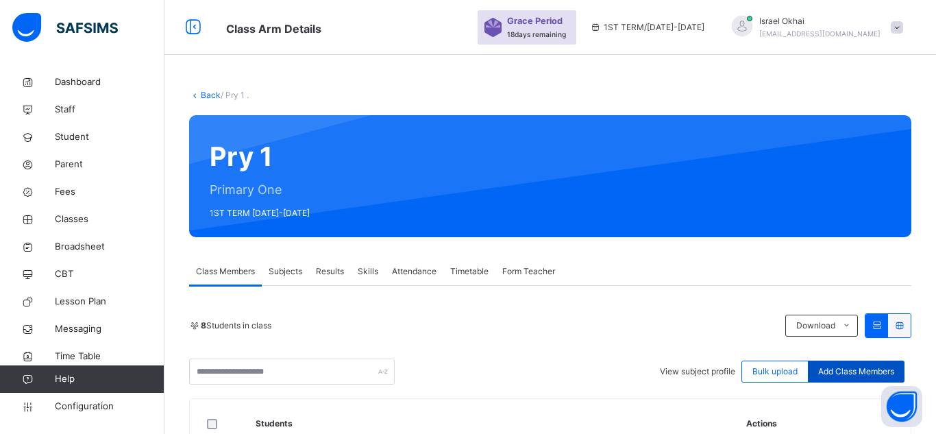
click at [858, 369] on span "Add Class Members" at bounding box center [856, 371] width 76 height 12
type input "****"
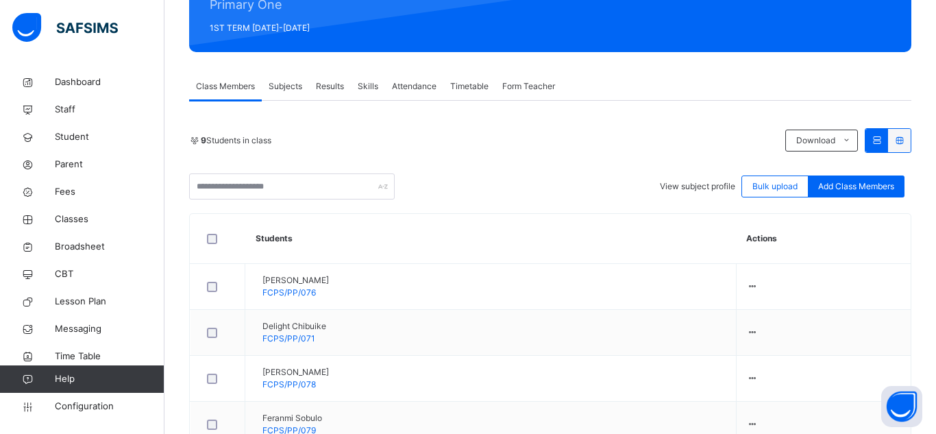
scroll to position [147, 0]
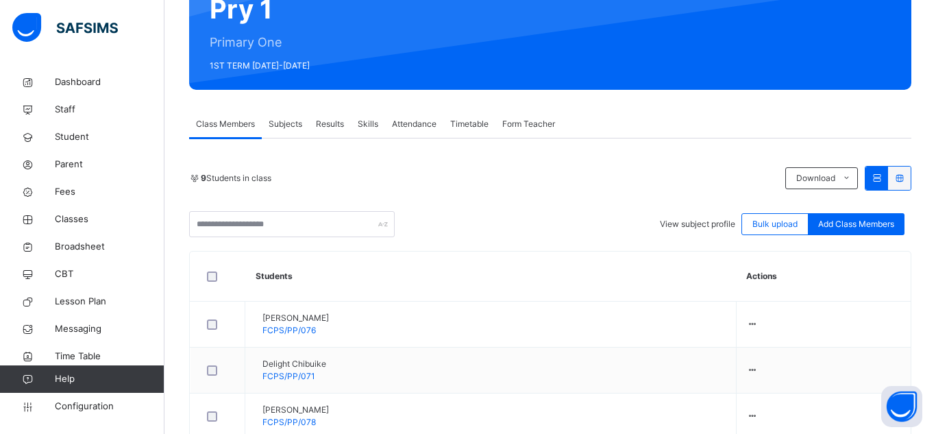
click at [426, 120] on span "Attendance" at bounding box center [414, 124] width 45 height 12
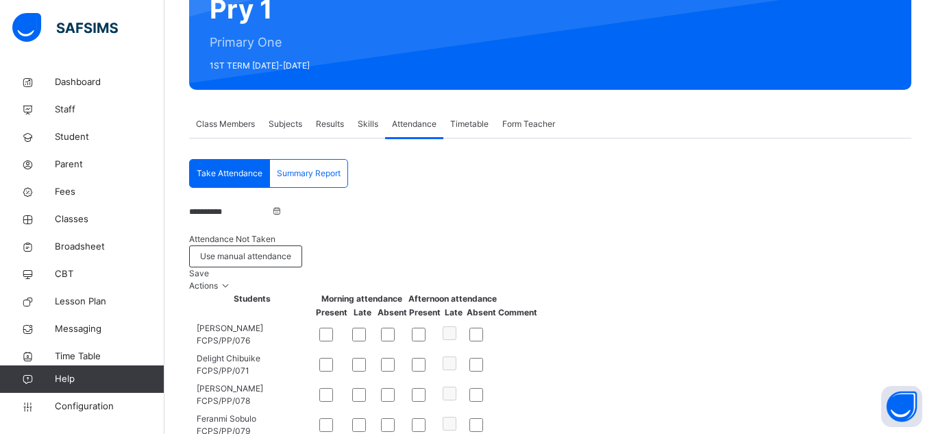
click at [209, 268] on span "Save" at bounding box center [199, 273] width 20 height 10
